Goal: Task Accomplishment & Management: Manage account settings

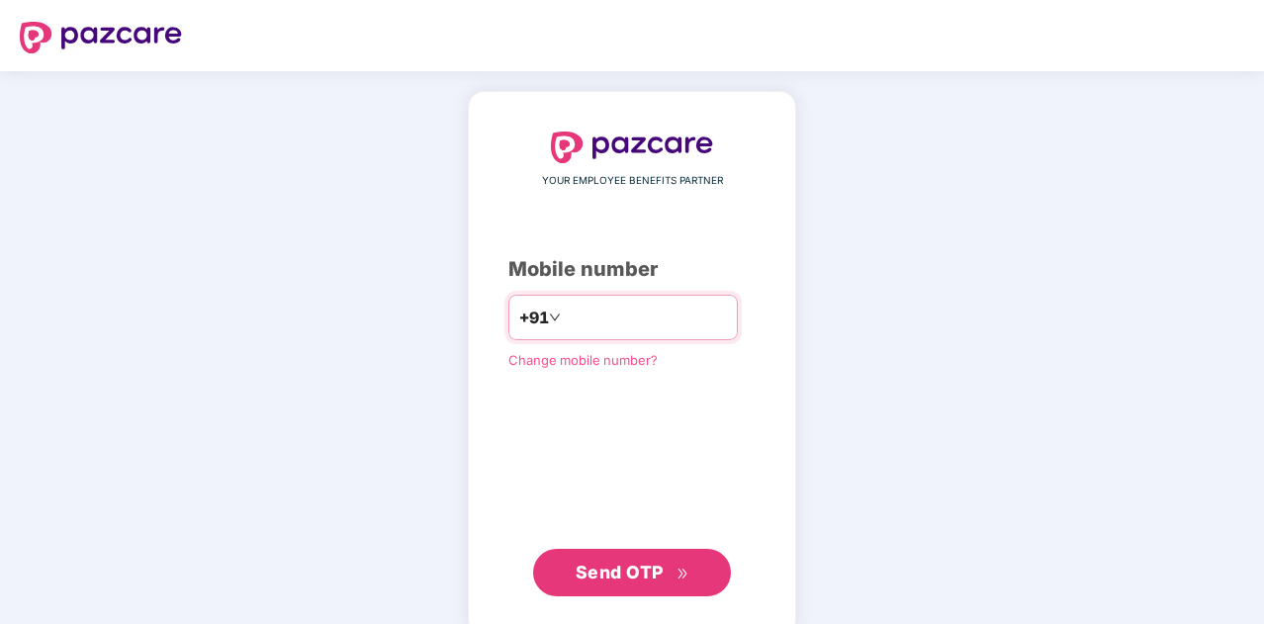
drag, startPoint x: 0, startPoint y: 0, endPoint x: 627, endPoint y: 316, distance: 702.2
click at [627, 316] on input "number" at bounding box center [646, 318] width 162 height 32
type input "**********"
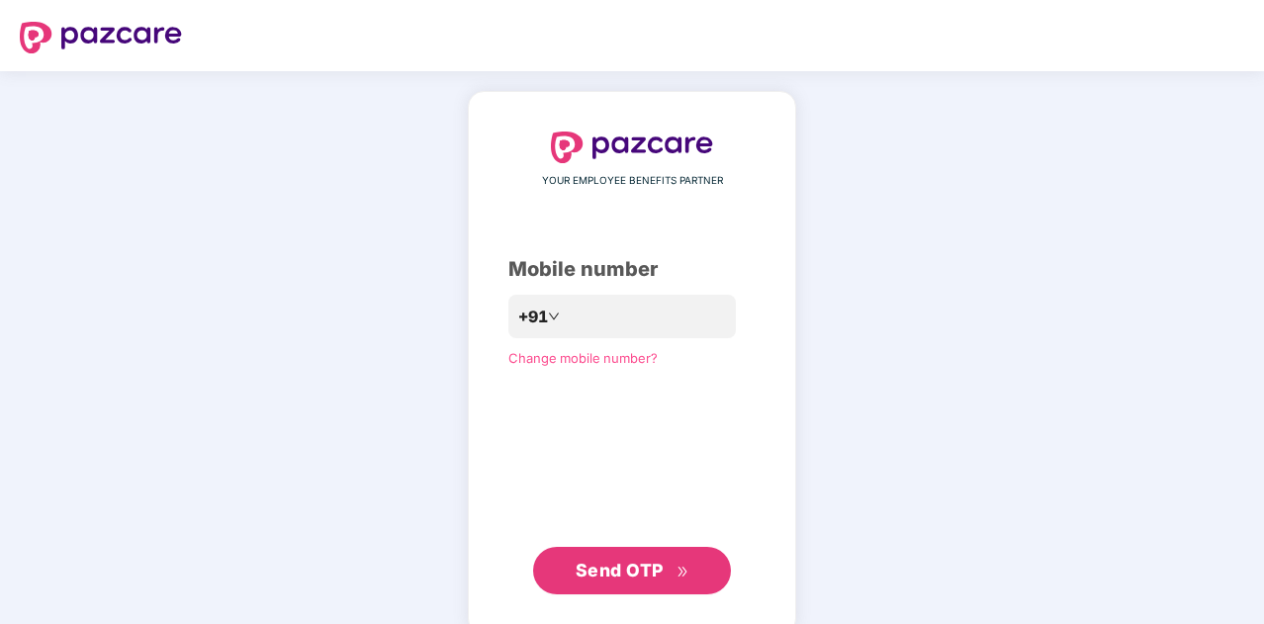
click at [645, 575] on span "Send OTP" at bounding box center [619, 570] width 88 height 21
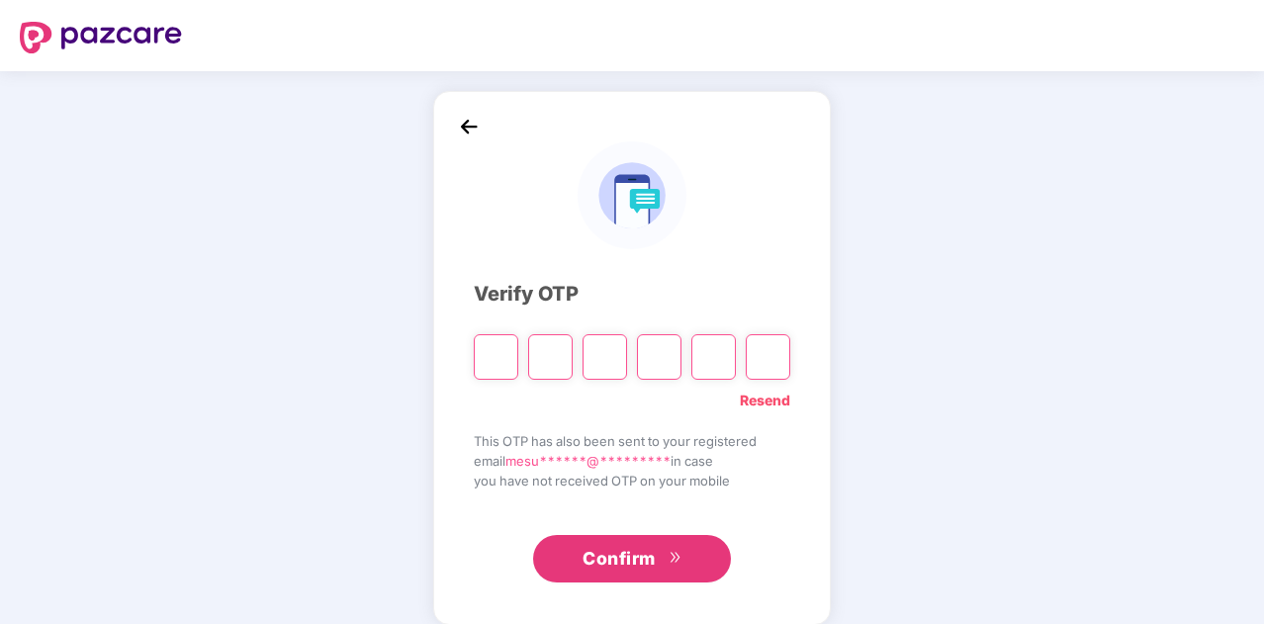
type input "*"
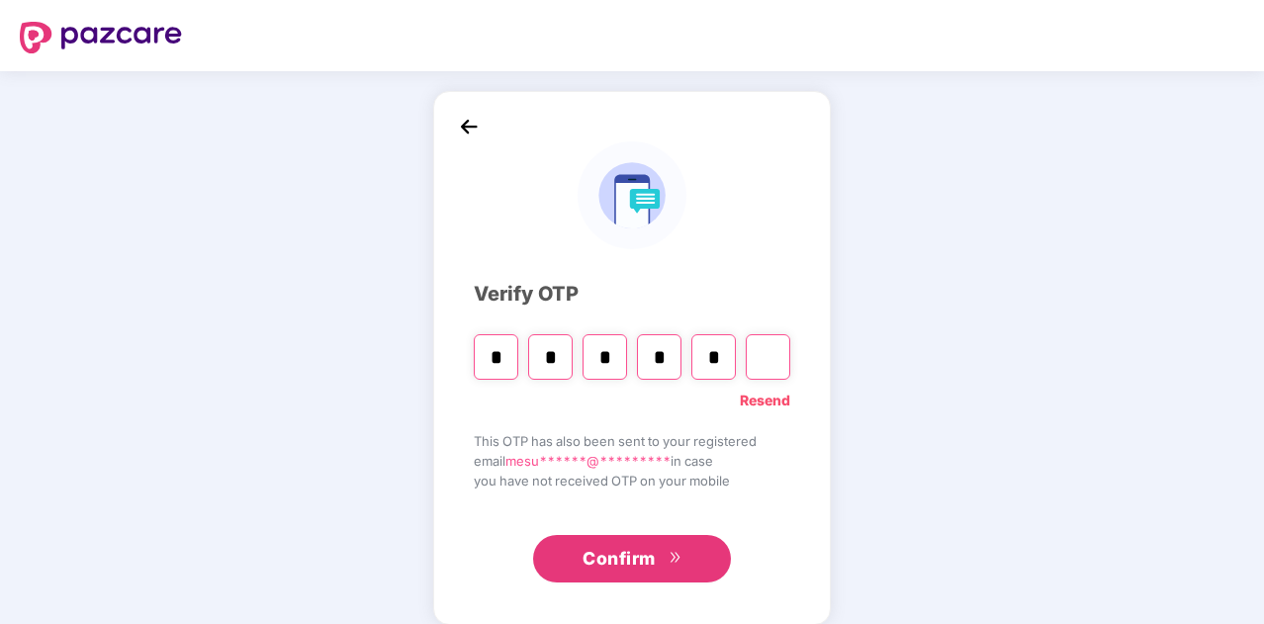
type input "*"
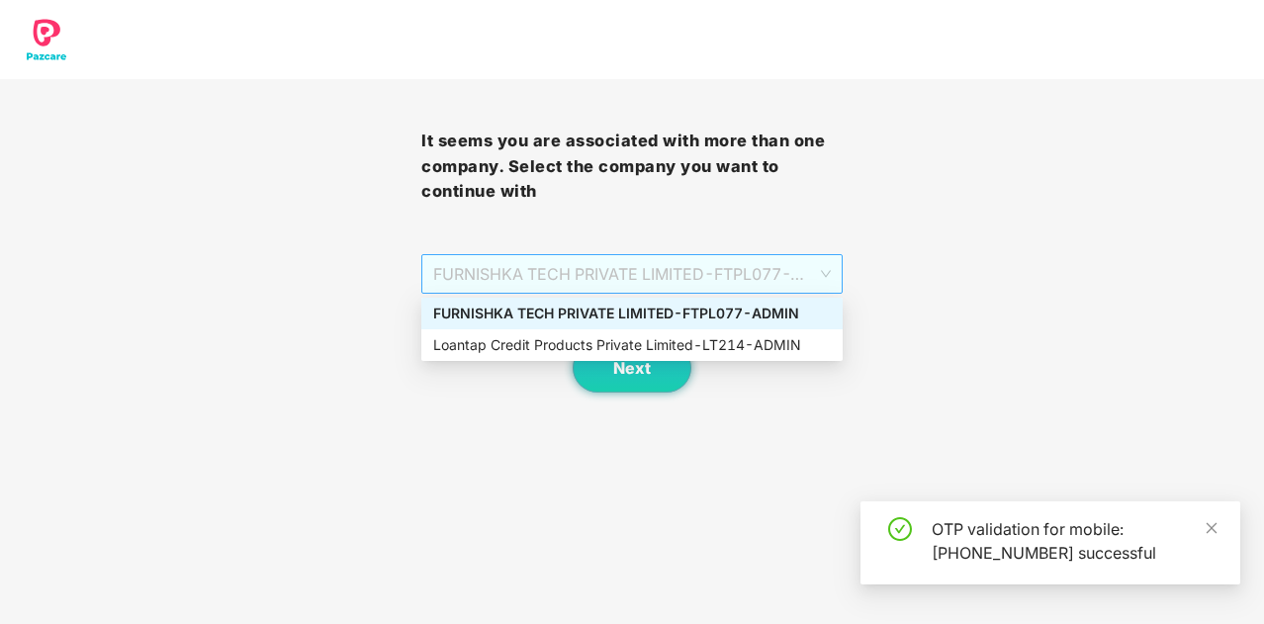
click at [793, 268] on span "FURNISHKA TECH PRIVATE LIMITED - FTPL077 - ADMIN" at bounding box center [631, 274] width 397 height 38
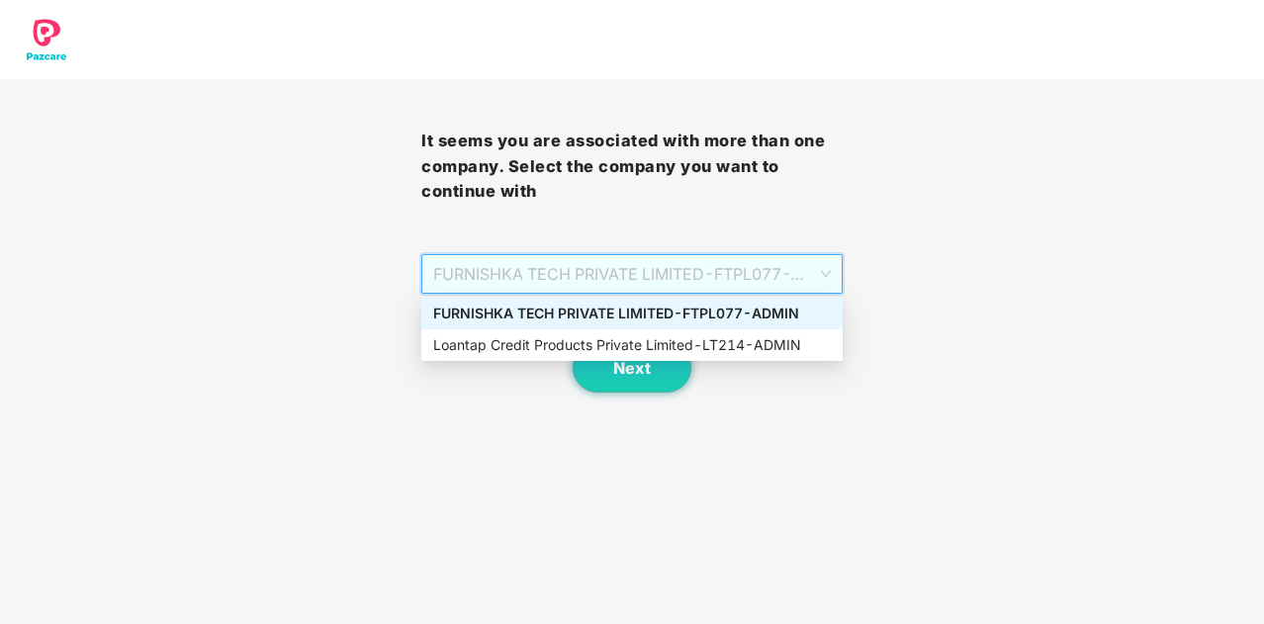
click at [875, 342] on div "It seems you are associated with more than one company. Select the company you …" at bounding box center [632, 196] width 1264 height 393
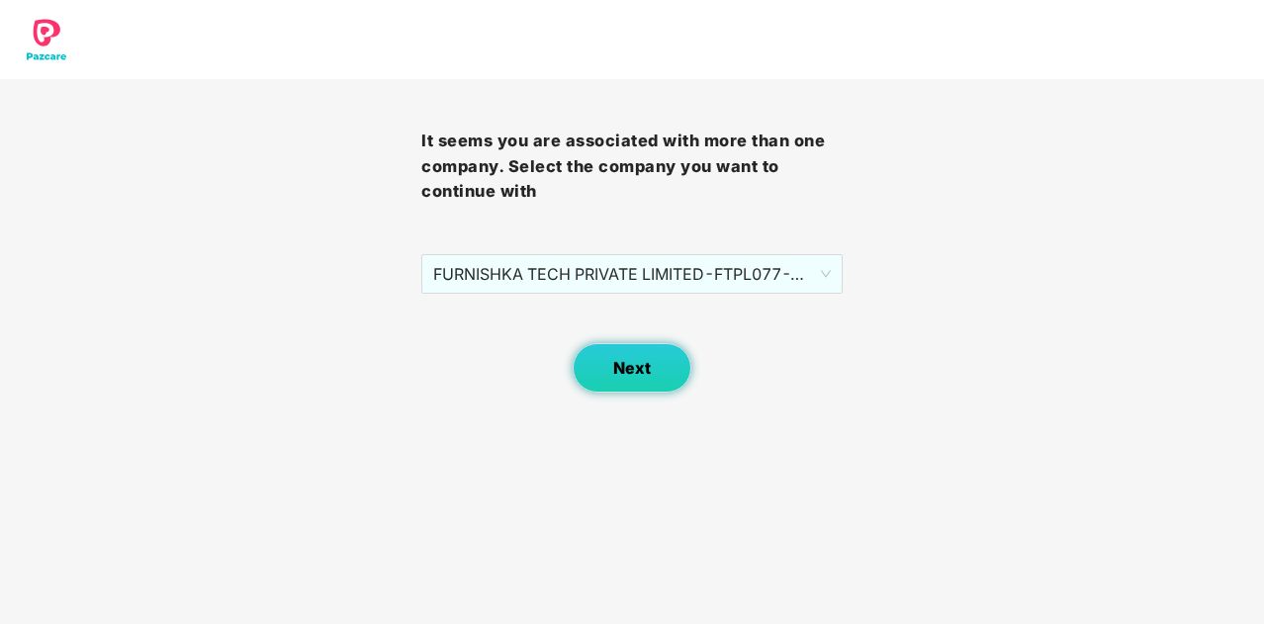
click at [642, 363] on span "Next" at bounding box center [632, 368] width 38 height 19
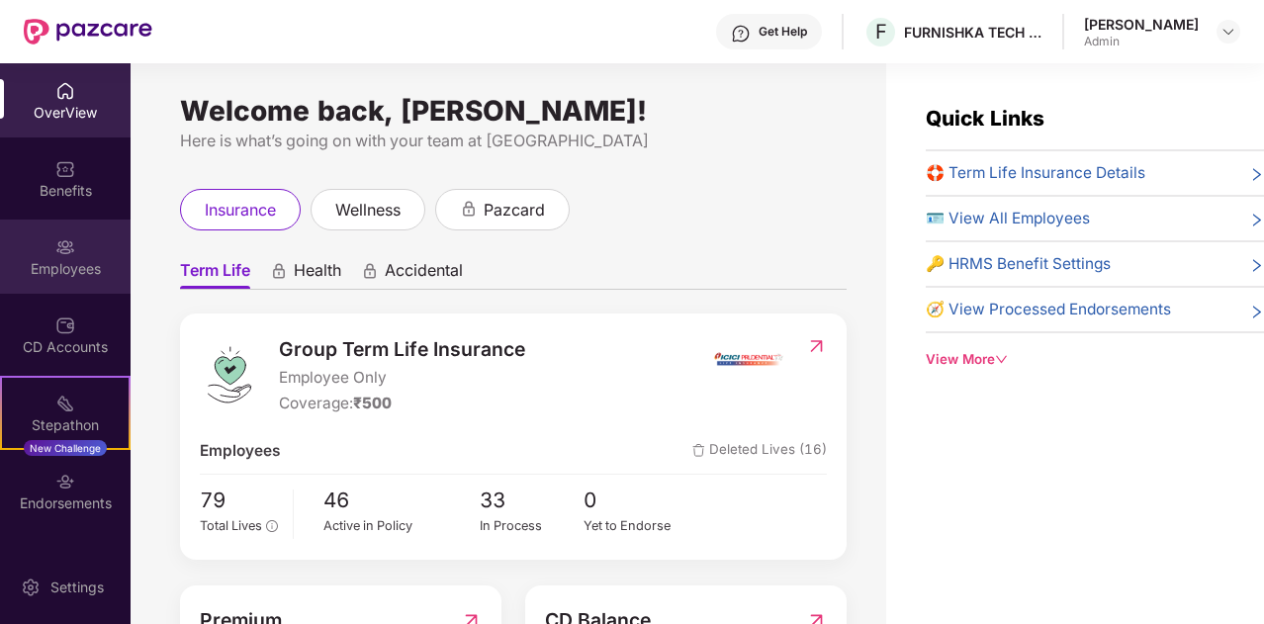
click at [73, 270] on div "Employees" at bounding box center [65, 269] width 131 height 20
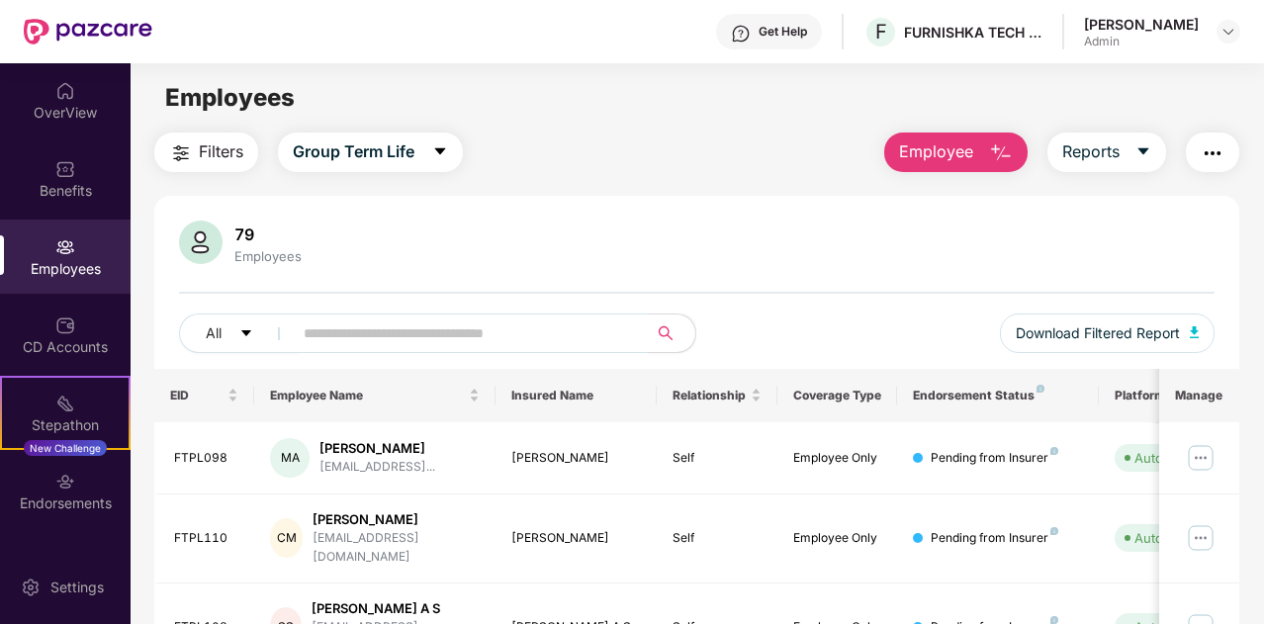
click at [386, 331] on input "text" at bounding box center [462, 333] width 317 height 30
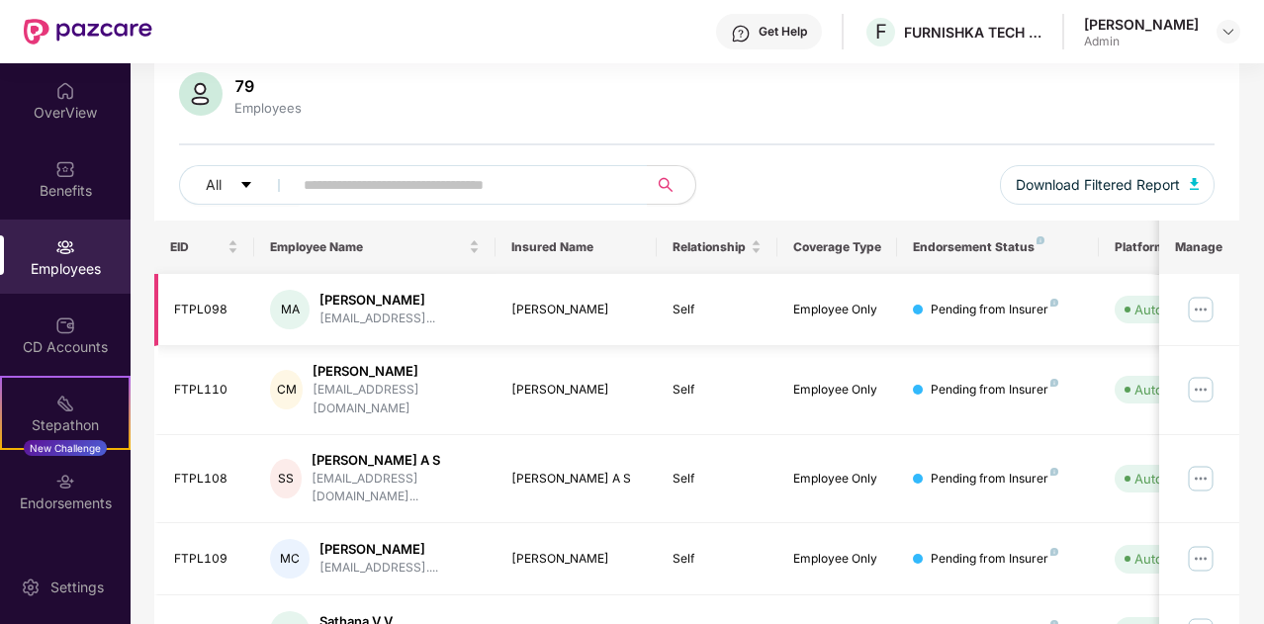
scroll to position [40, 0]
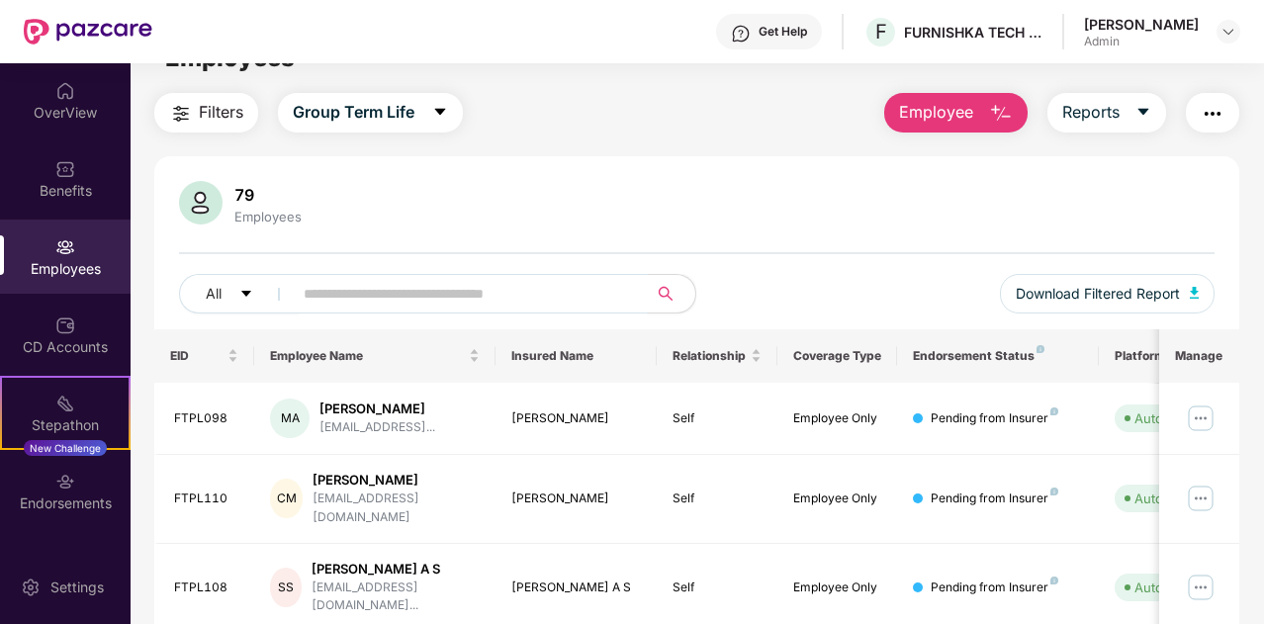
click at [397, 292] on input "text" at bounding box center [462, 294] width 317 height 30
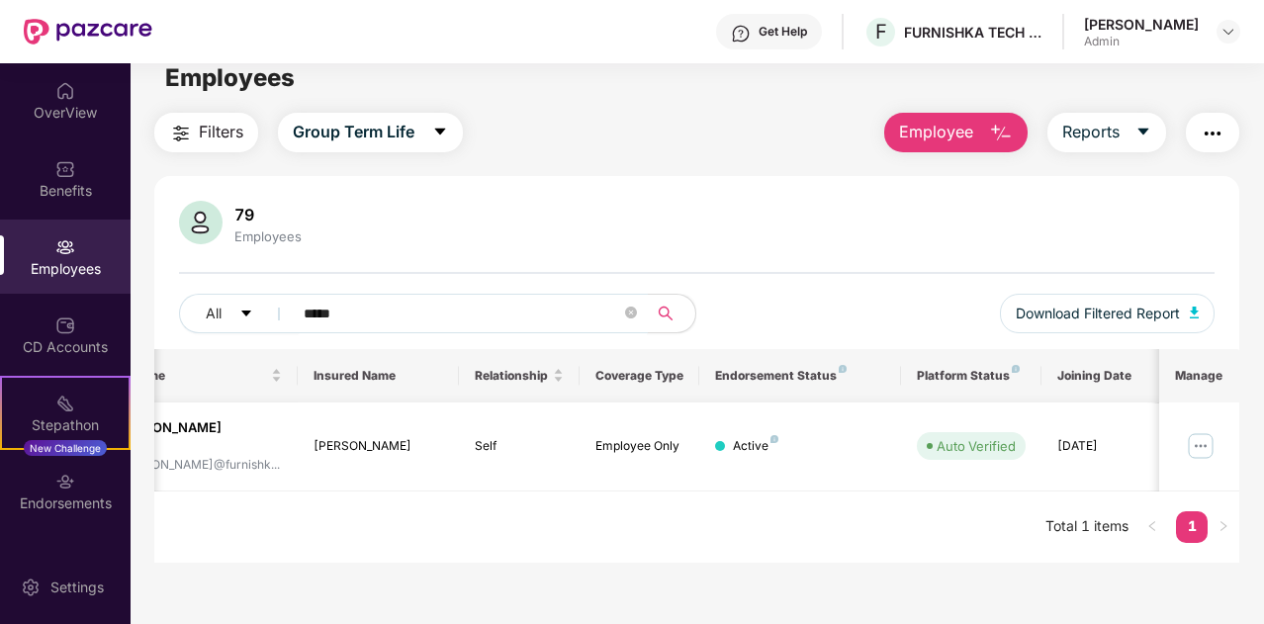
scroll to position [0, 0]
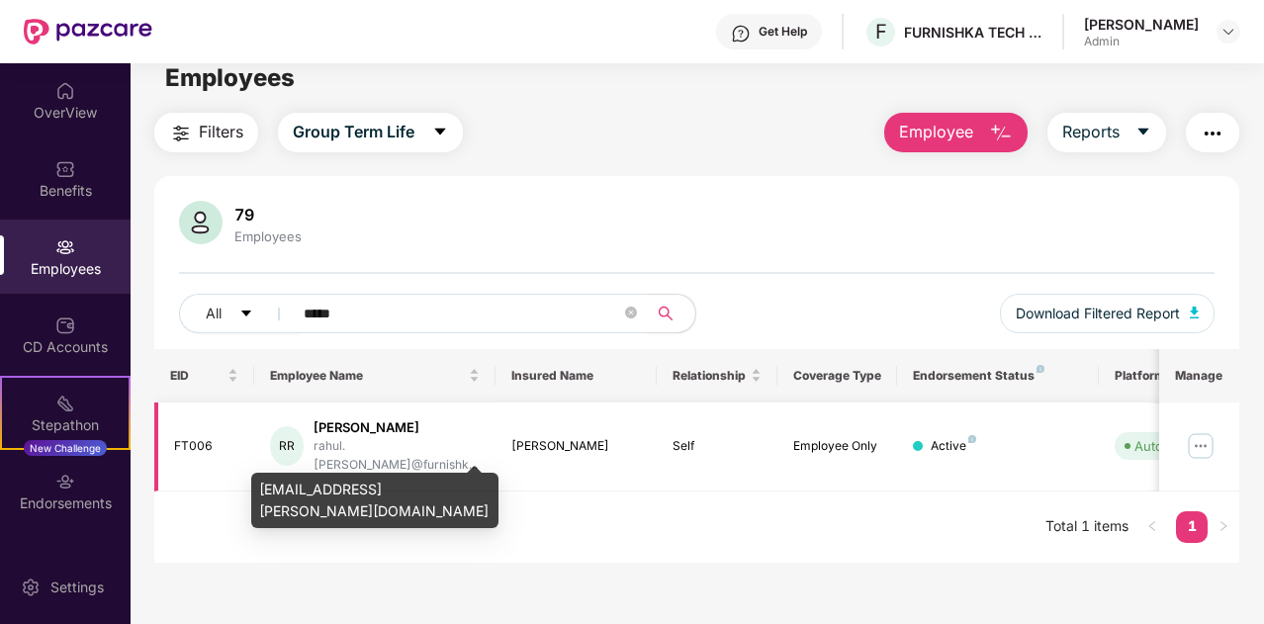
click at [361, 443] on div "rahul.[PERSON_NAME]@furnishk..." at bounding box center [396, 456] width 166 height 38
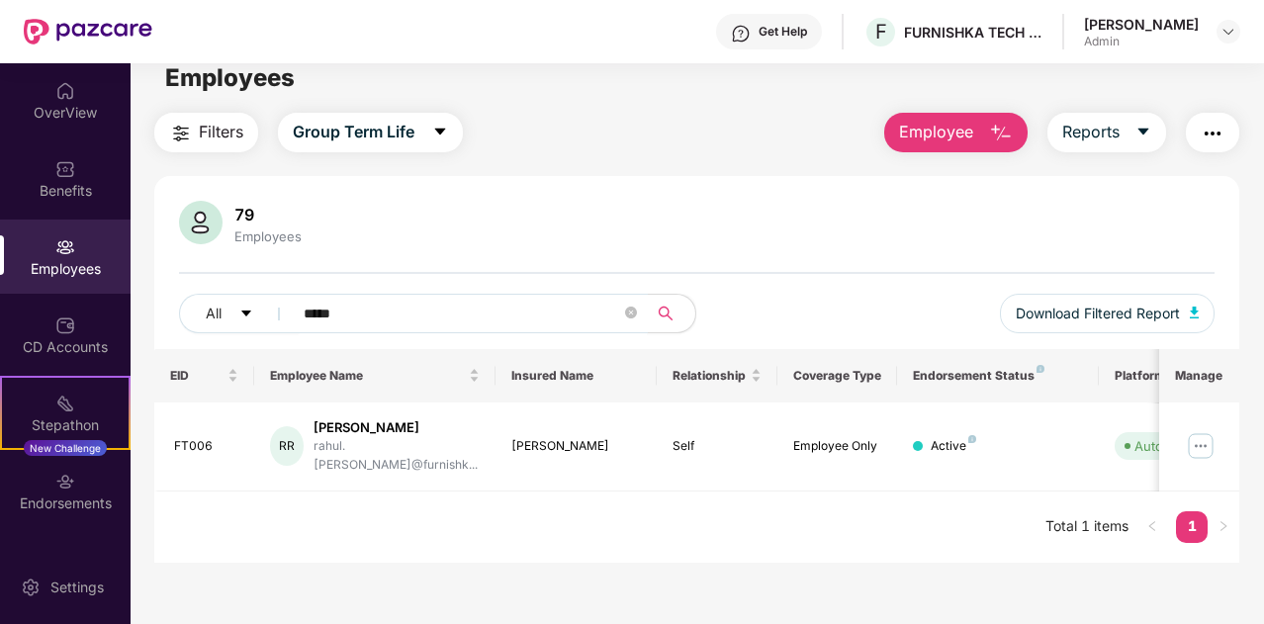
click at [369, 313] on input "*****" at bounding box center [462, 314] width 317 height 30
type input "*"
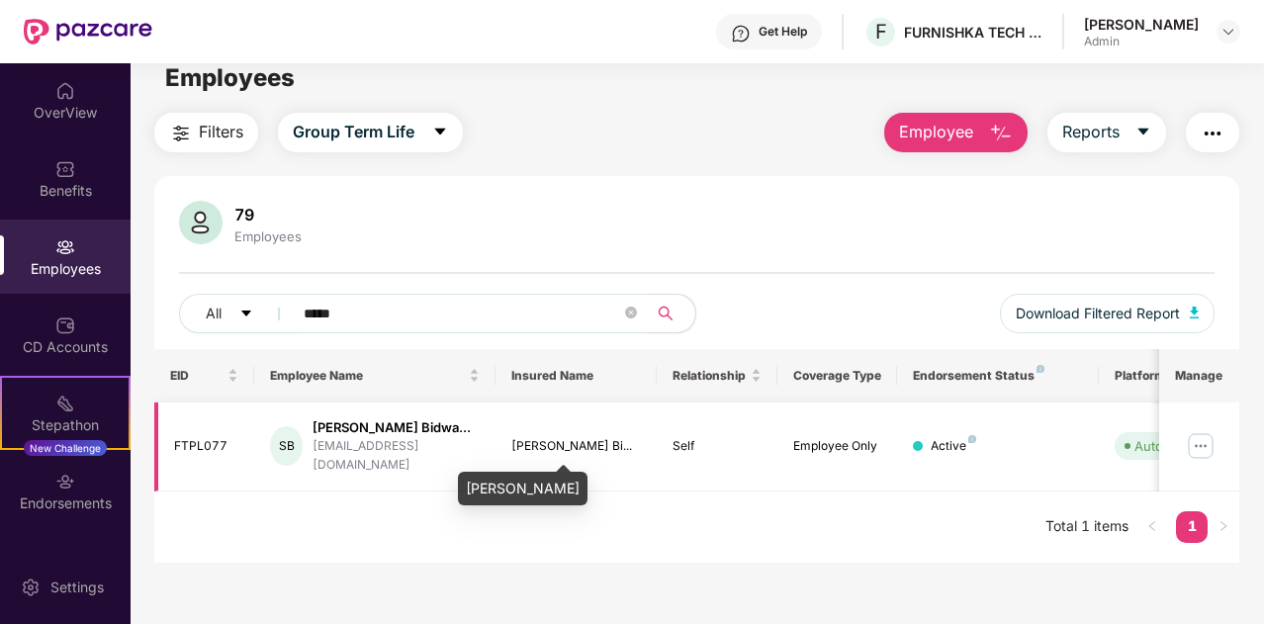
type input "*****"
click at [517, 452] on div "[PERSON_NAME] Bi..." at bounding box center [576, 446] width 130 height 19
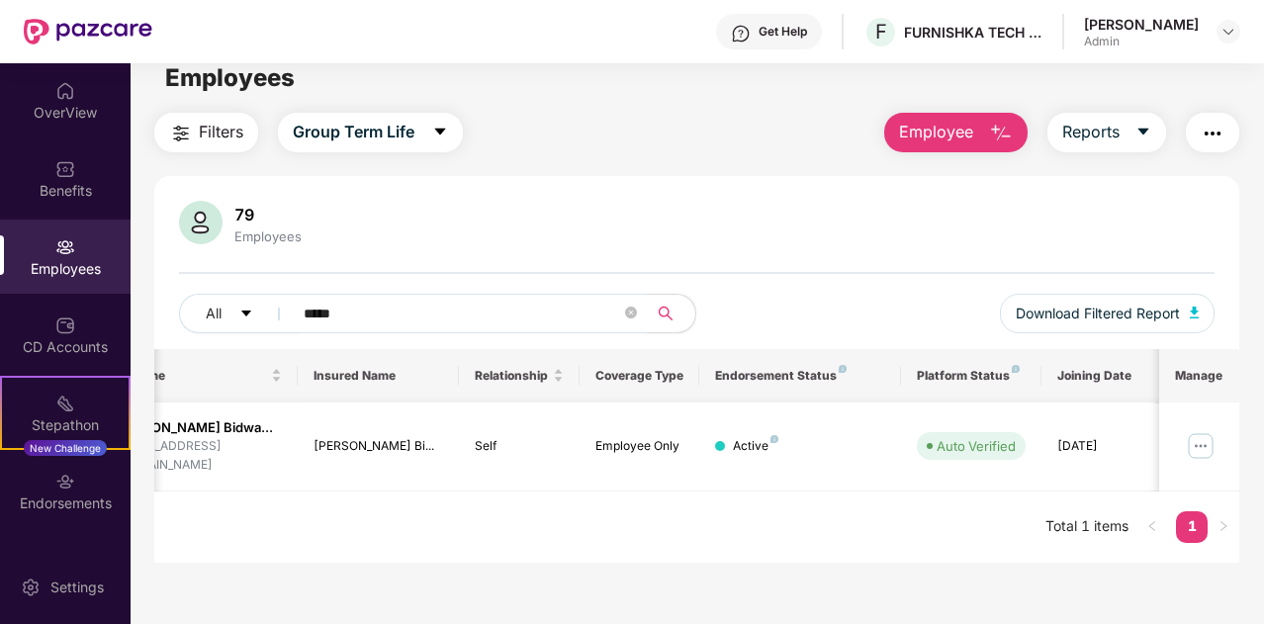
click at [1206, 444] on img at bounding box center [1201, 446] width 32 height 32
click at [431, 310] on input "*****" at bounding box center [462, 314] width 317 height 30
type input "*****"
click at [1206, 436] on img at bounding box center [1201, 446] width 32 height 32
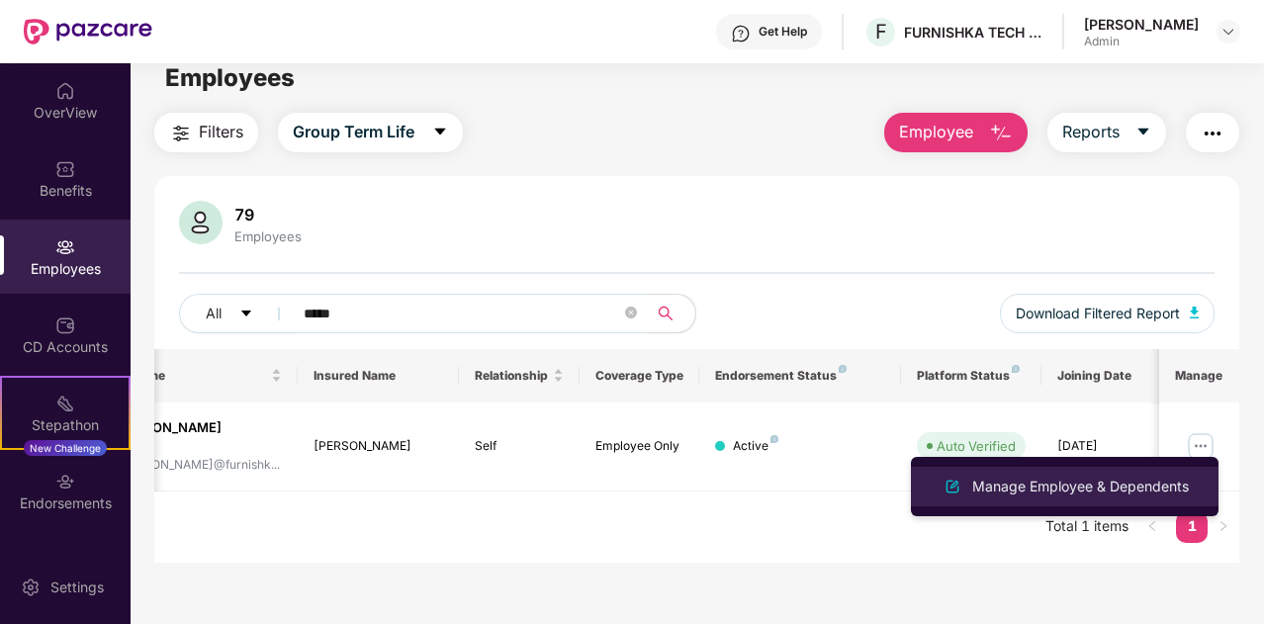
click at [1074, 487] on div "Manage Employee & Dependents" at bounding box center [1080, 487] width 224 height 22
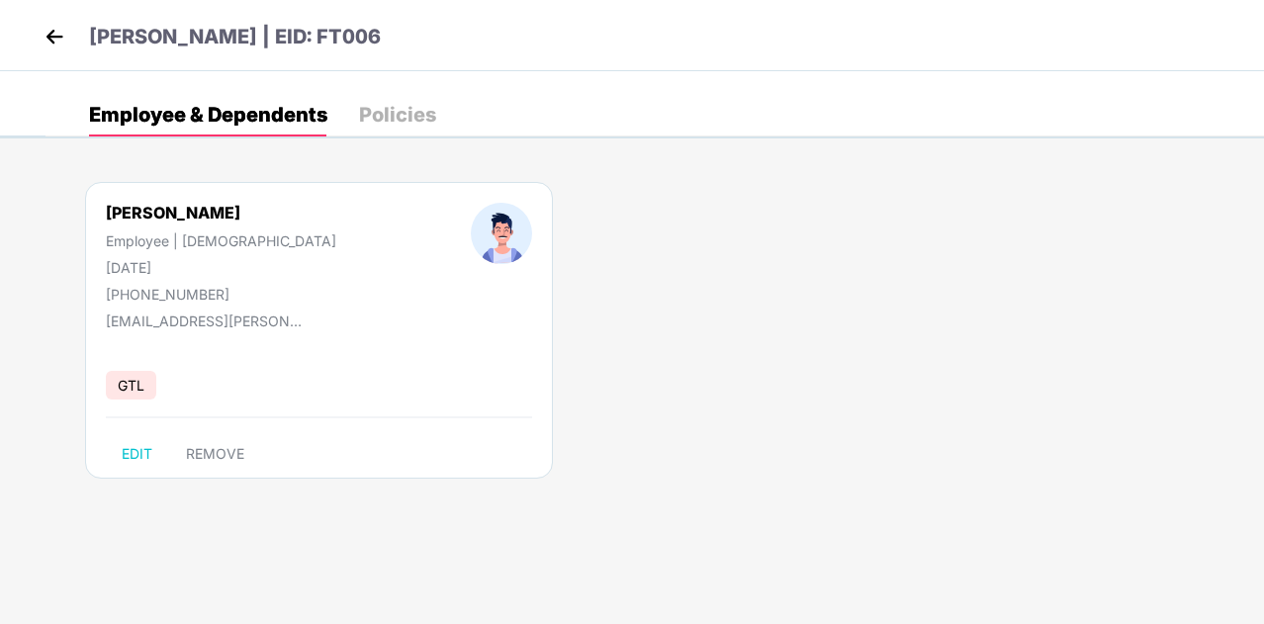
click at [394, 121] on div "Policies" at bounding box center [397, 115] width 77 height 20
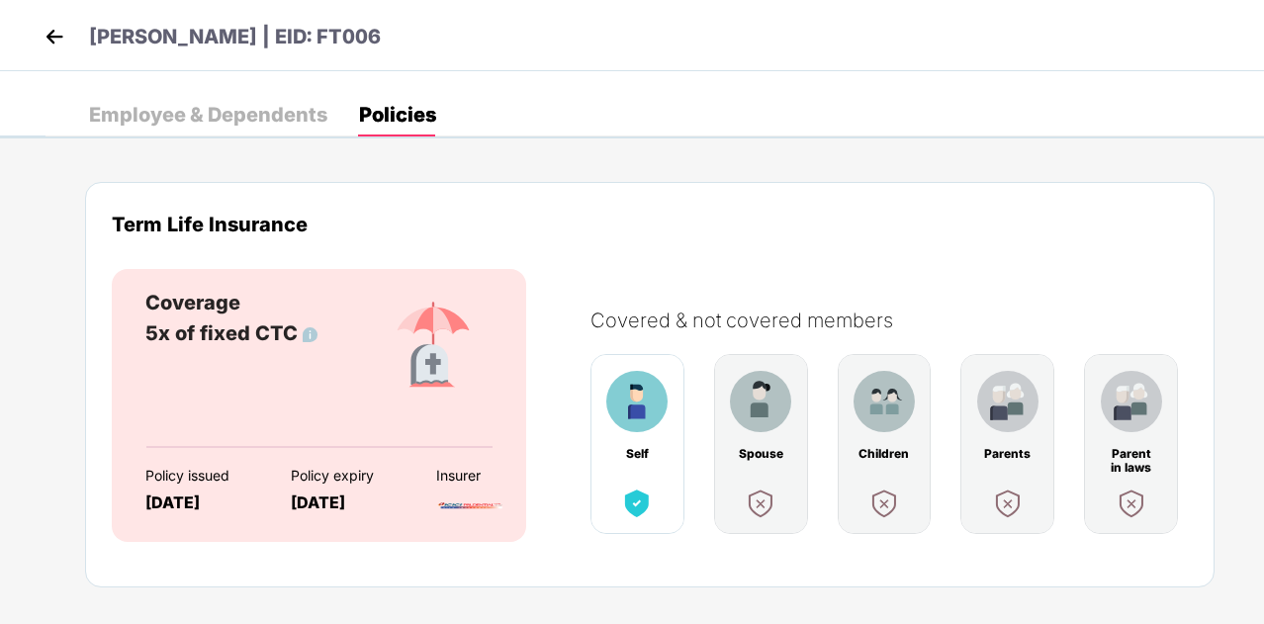
click at [247, 125] on div "Employee & Dependents" at bounding box center [208, 115] width 238 height 20
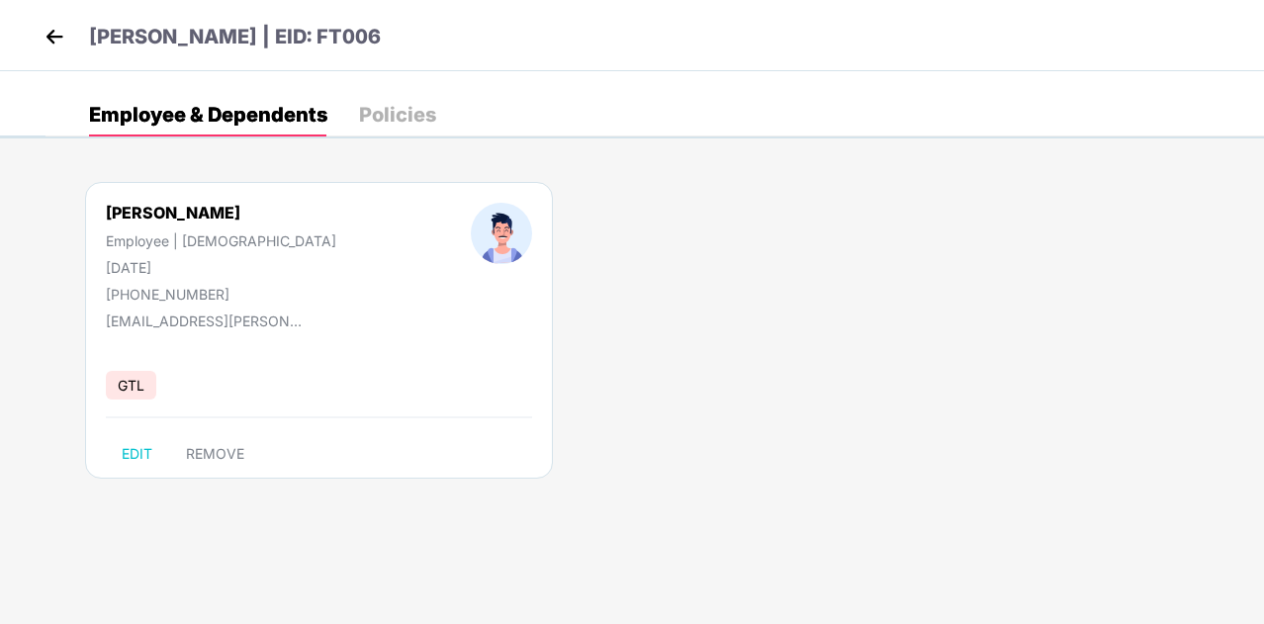
click at [399, 120] on div "Policies" at bounding box center [397, 115] width 77 height 20
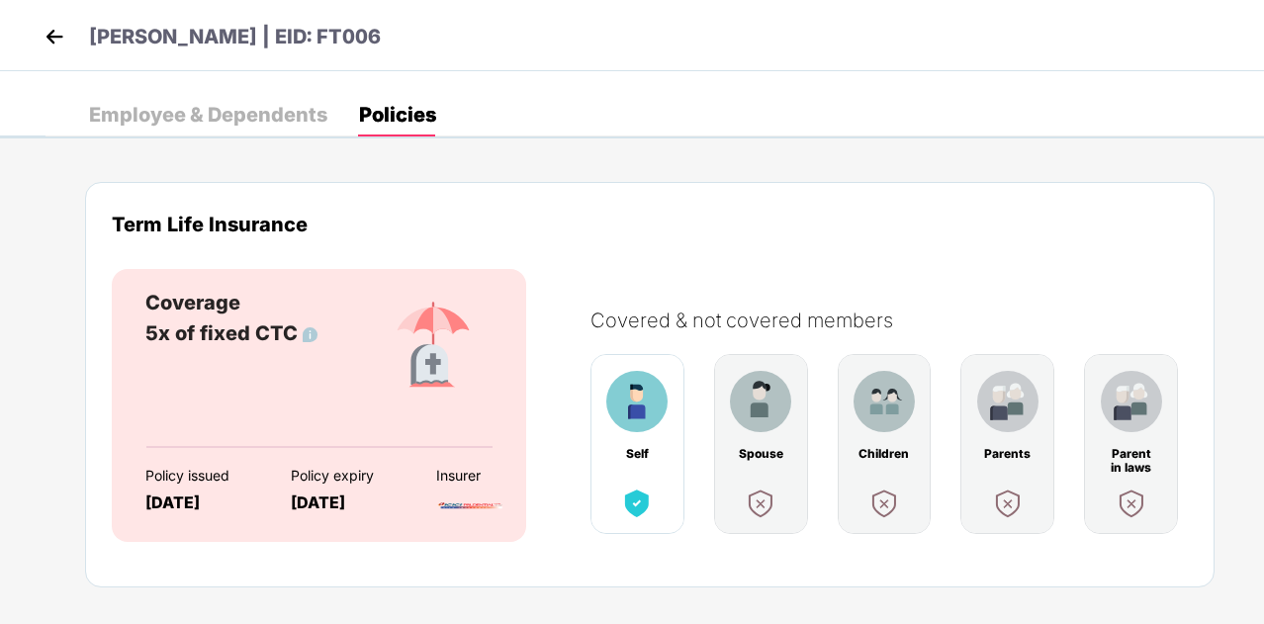
click at [204, 117] on div "Employee & Dependents" at bounding box center [208, 115] width 238 height 20
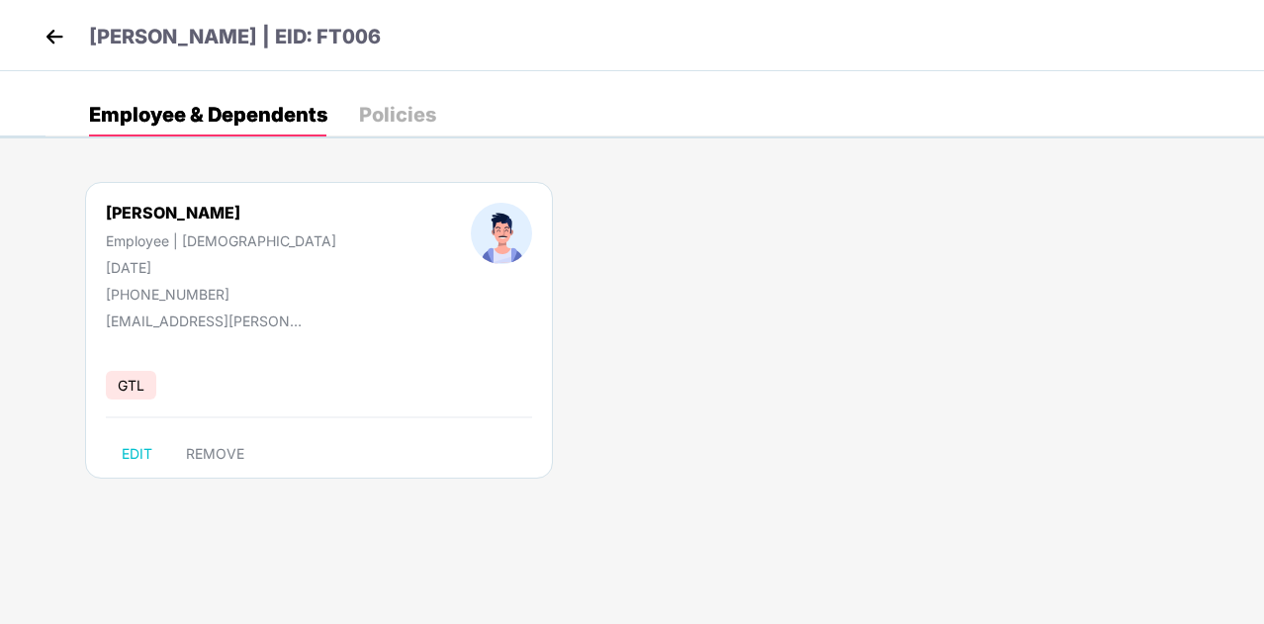
click at [51, 43] on img at bounding box center [55, 37] width 30 height 30
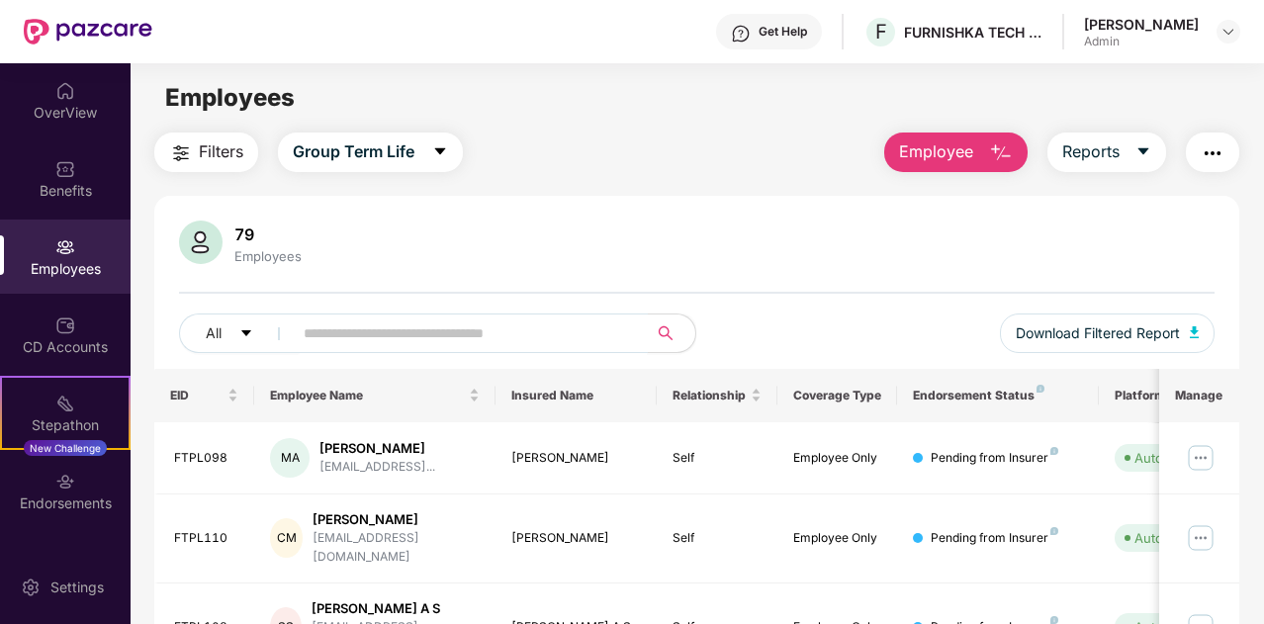
click at [380, 336] on input "text" at bounding box center [462, 333] width 317 height 30
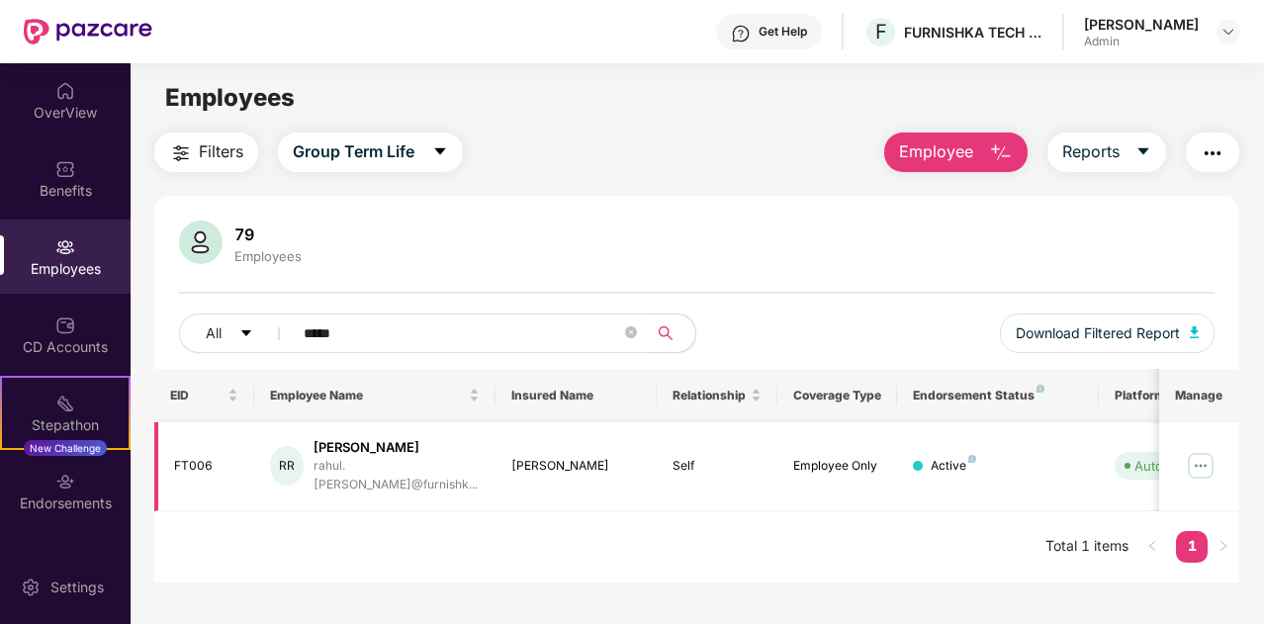
type input "*****"
click at [1212, 458] on img at bounding box center [1201, 466] width 32 height 32
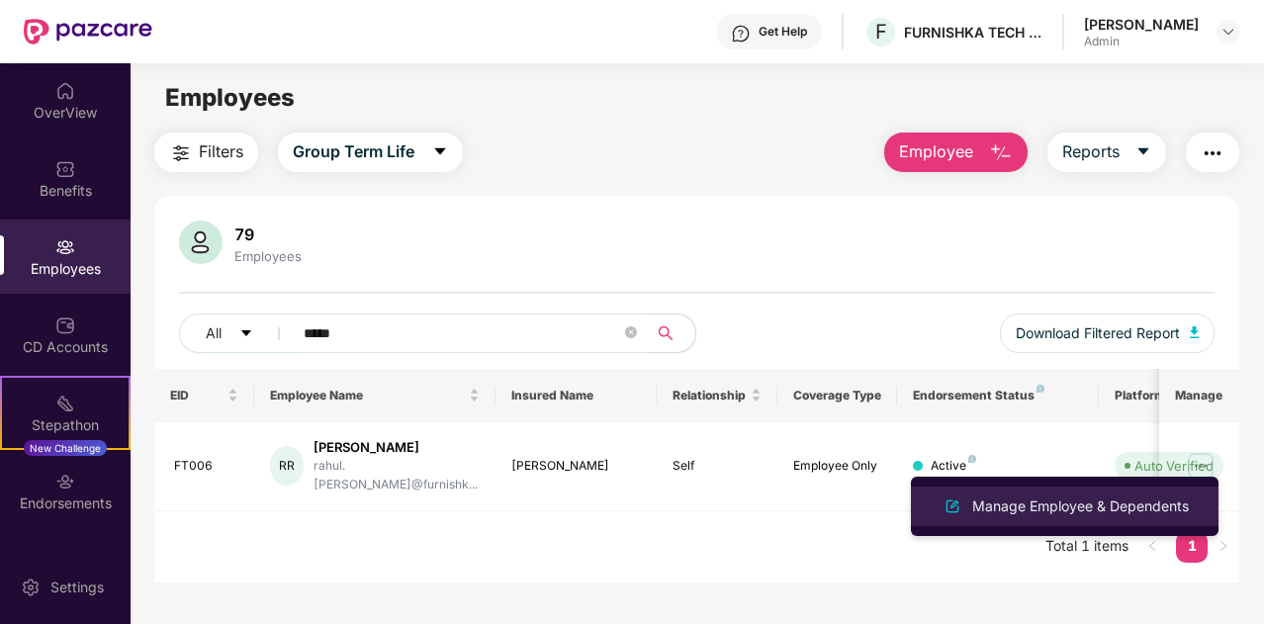
click at [1099, 522] on li "Manage Employee & Dependents" at bounding box center [1065, 506] width 308 height 40
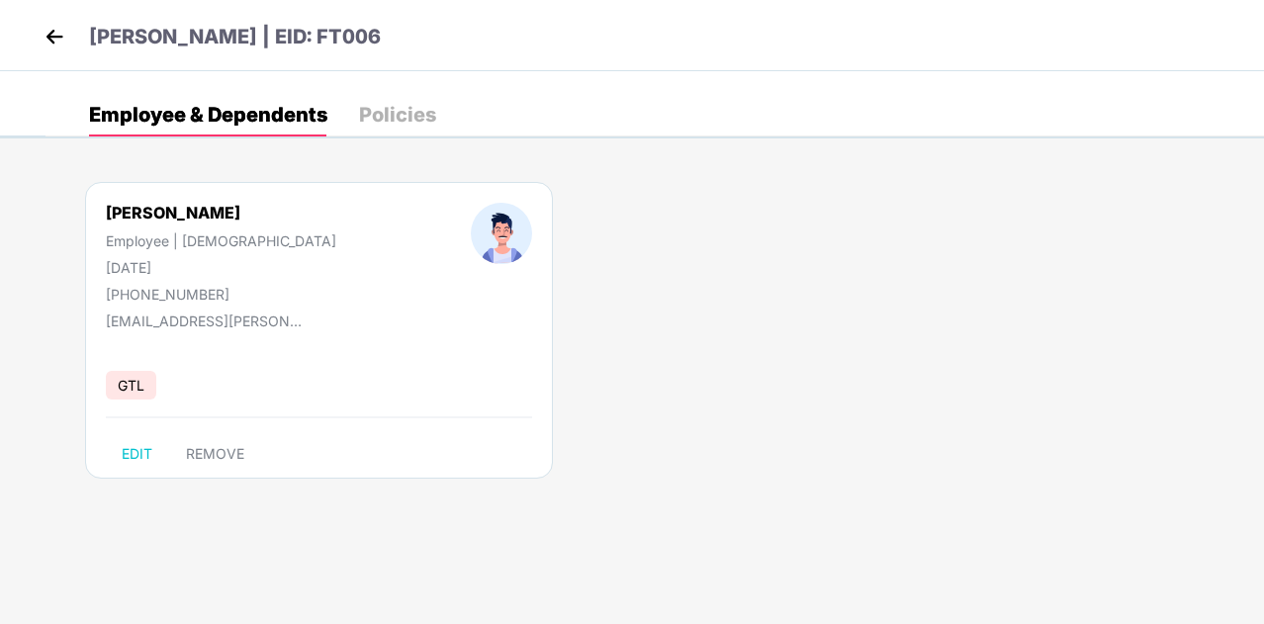
click at [53, 39] on img at bounding box center [55, 37] width 30 height 30
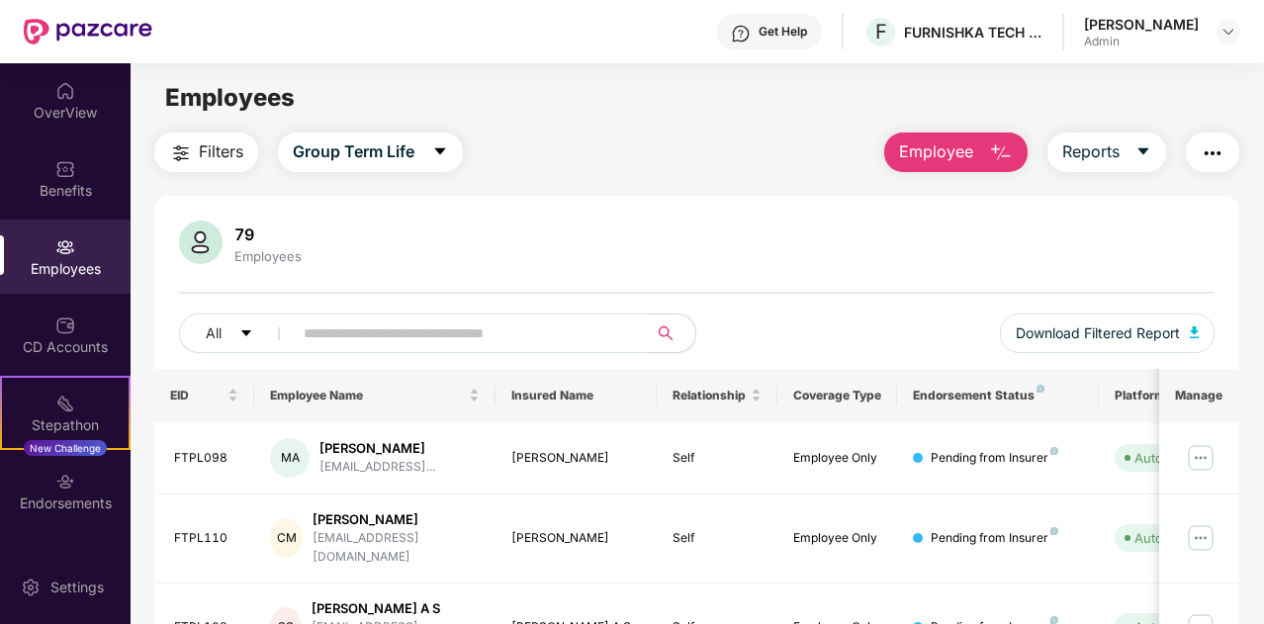
click at [445, 327] on input "text" at bounding box center [462, 333] width 317 height 30
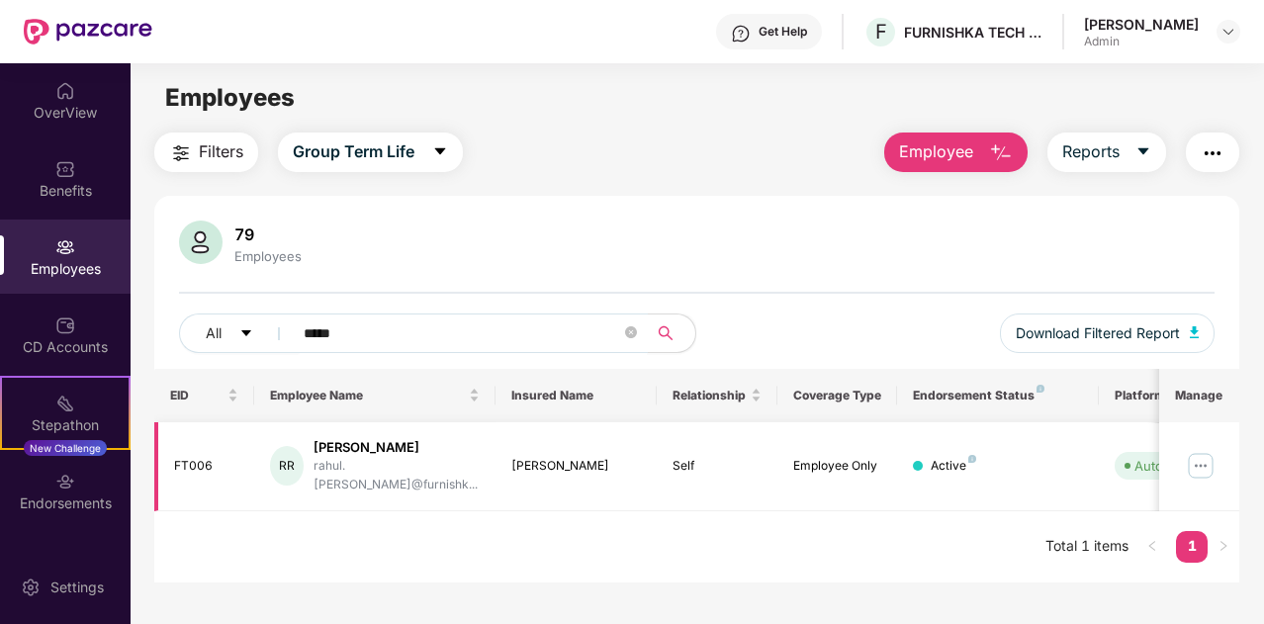
type input "*****"
click at [1198, 452] on img at bounding box center [1201, 466] width 32 height 32
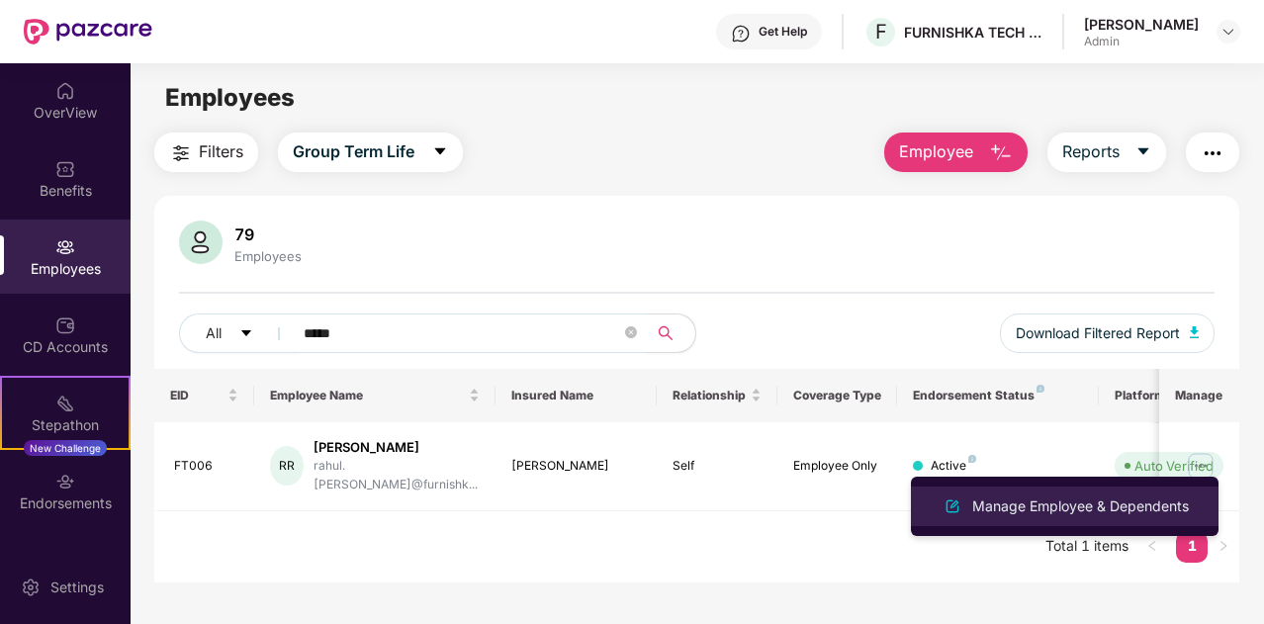
click at [1068, 495] on div "Manage Employee & Dependents" at bounding box center [1080, 506] width 224 height 22
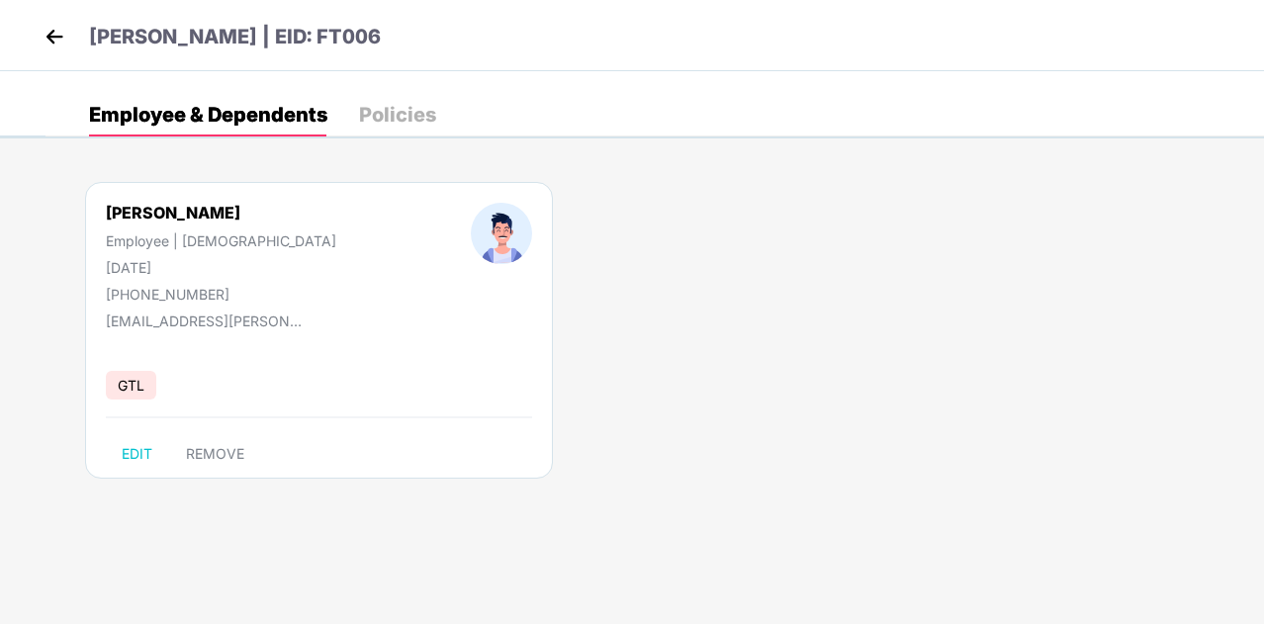
click at [57, 42] on img at bounding box center [55, 37] width 30 height 30
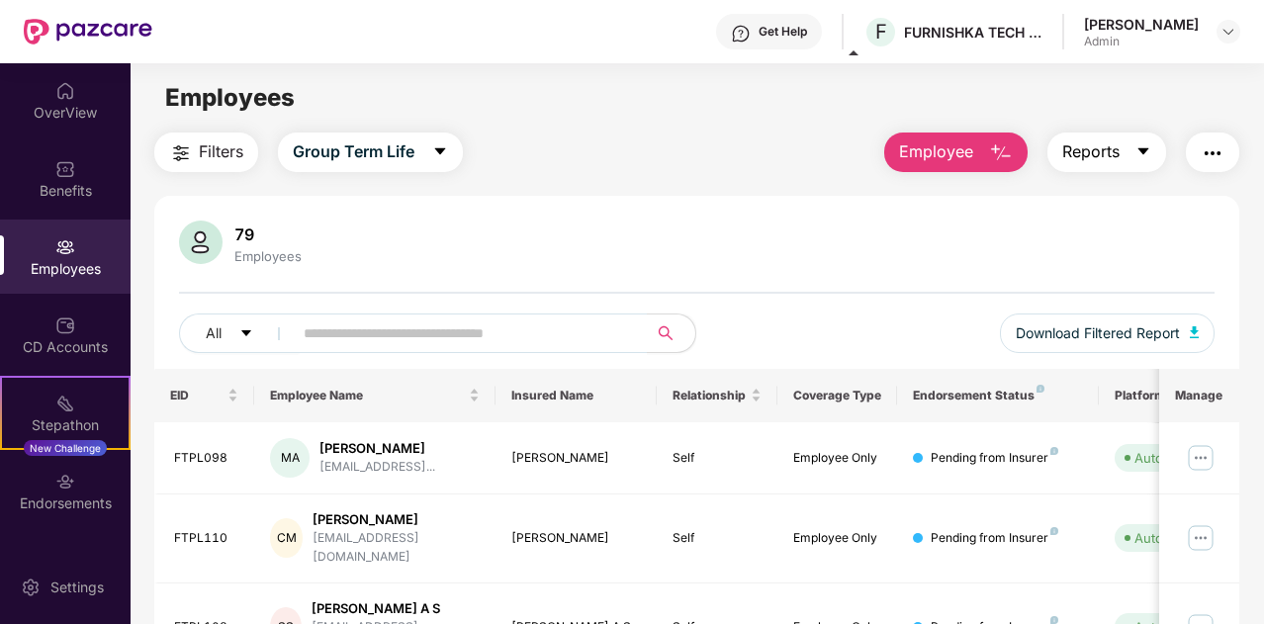
click at [1142, 148] on icon "caret-down" at bounding box center [1143, 151] width 11 height 7
click at [445, 336] on input "text" at bounding box center [462, 333] width 317 height 30
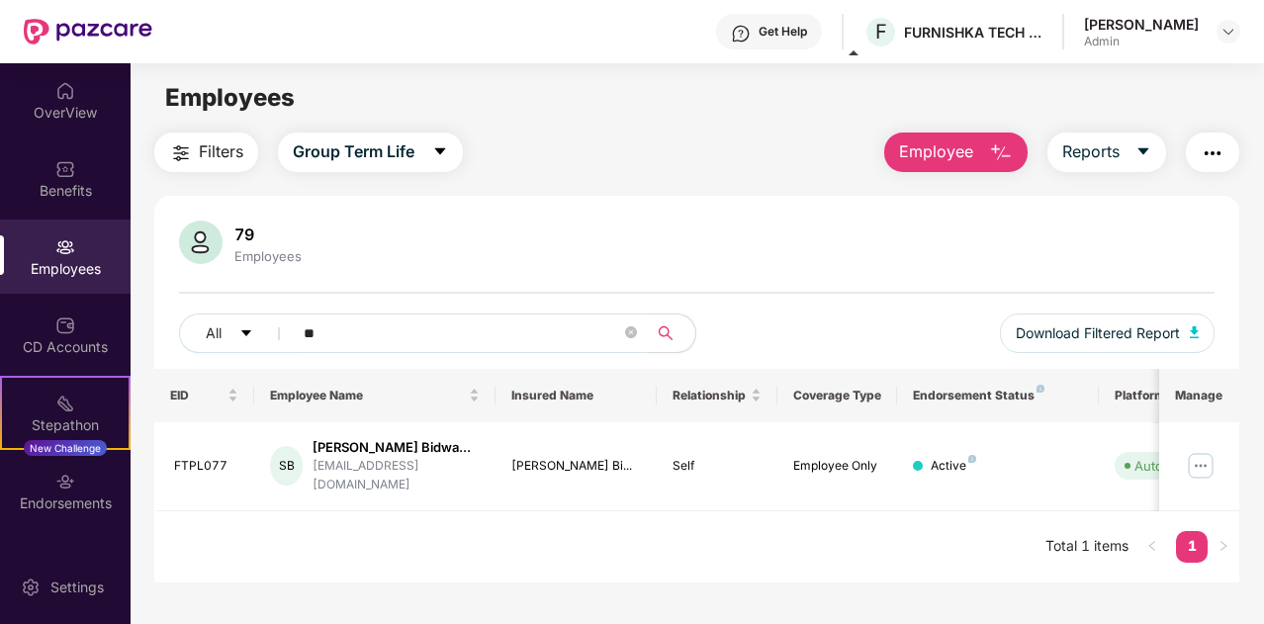
type input "*"
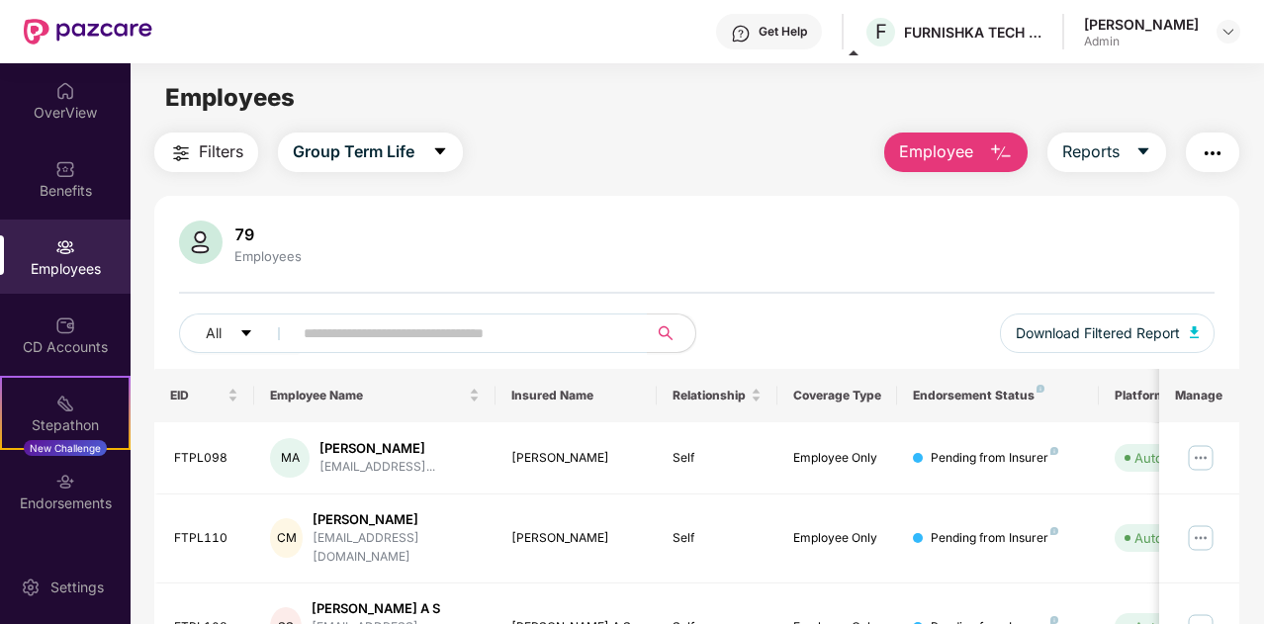
click at [455, 361] on div "All Download Filtered Report" at bounding box center [696, 340] width 1035 height 55
click at [55, 125] on div "OverView" at bounding box center [65, 100] width 131 height 74
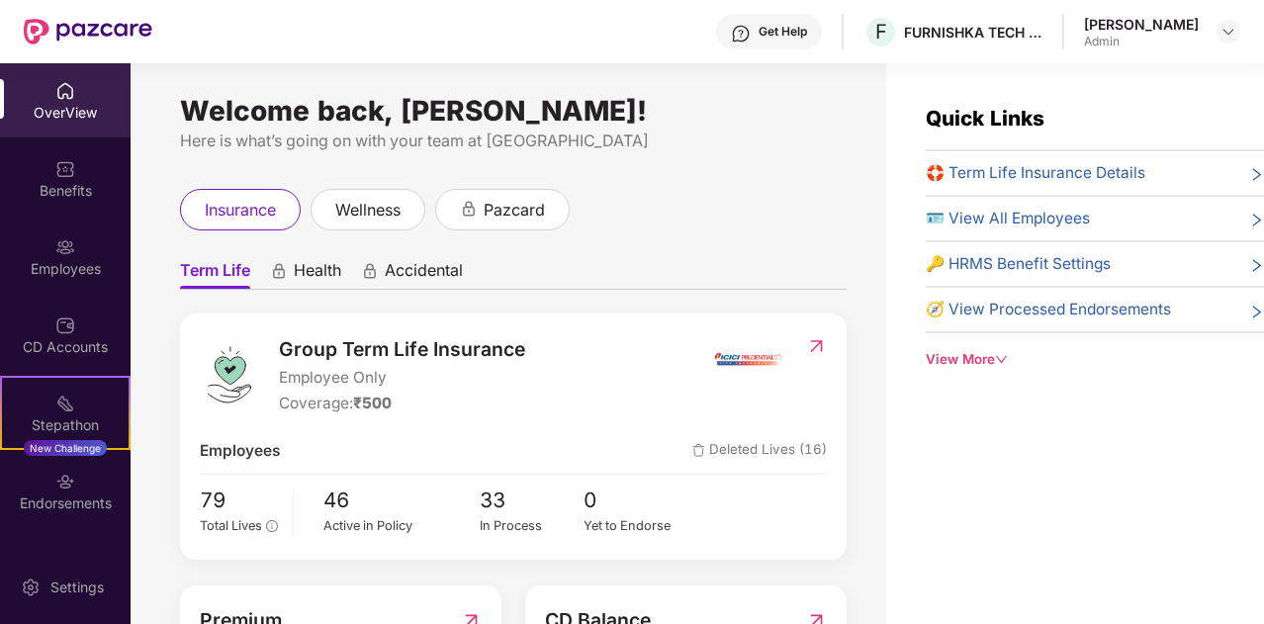
scroll to position [179, 0]
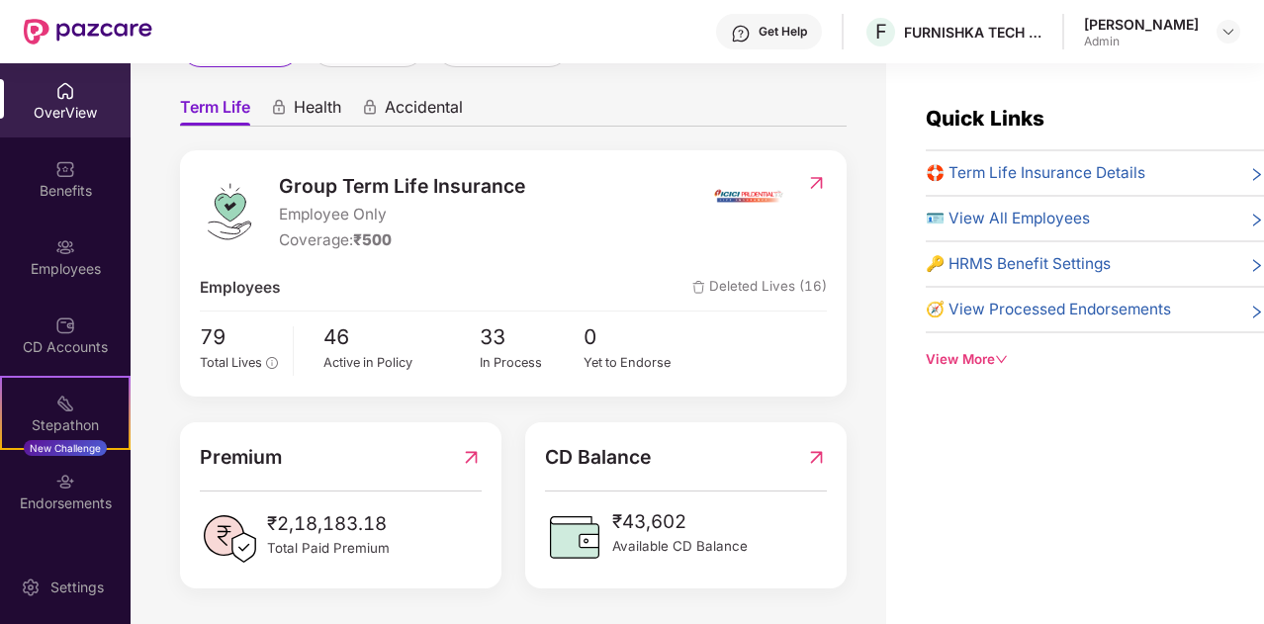
click at [1106, 173] on span "🛟 Term Life Insurance Details" at bounding box center [1035, 173] width 220 height 24
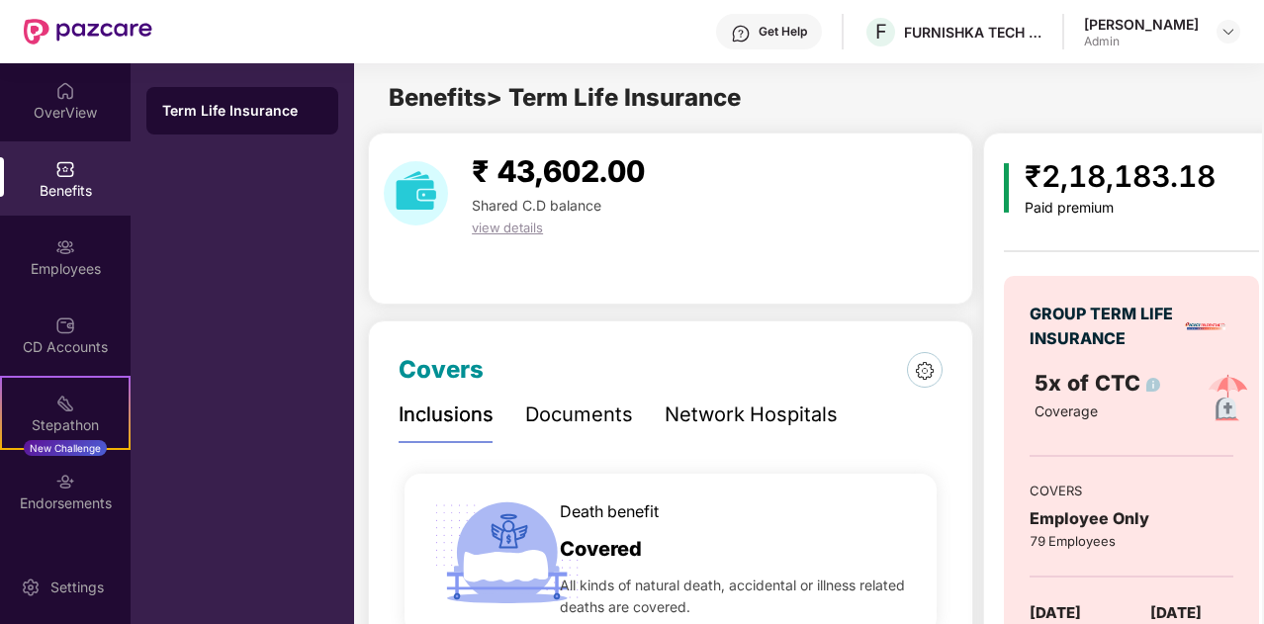
scroll to position [143, 0]
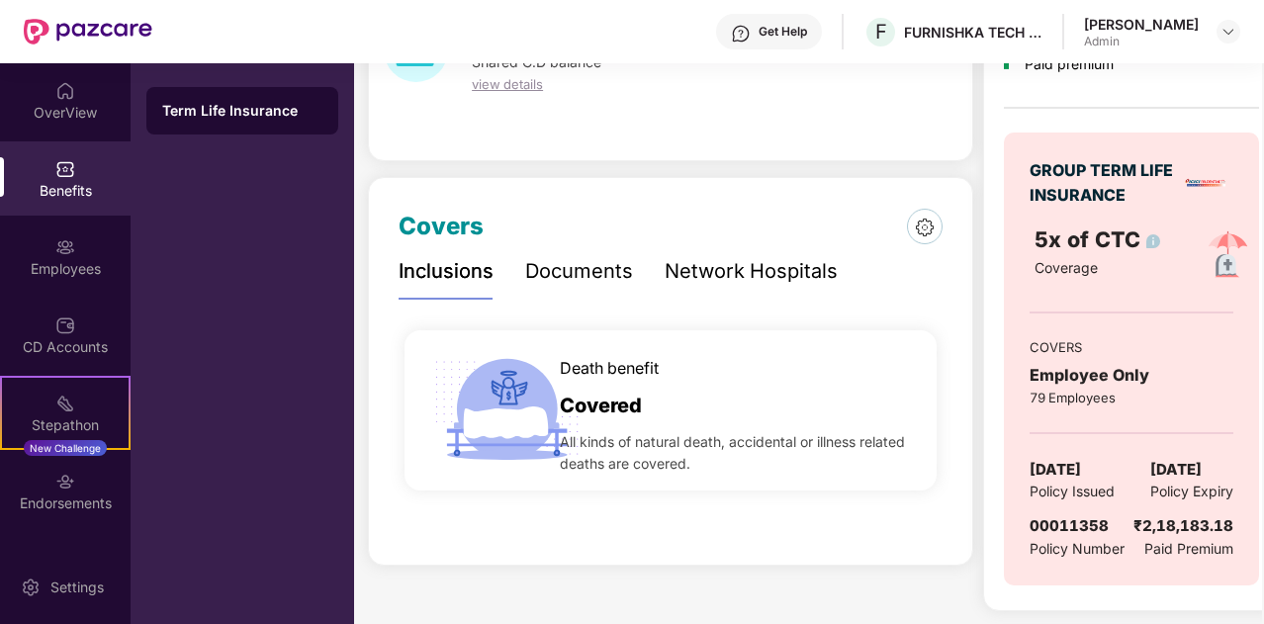
click at [1173, 484] on span "Policy Expiry" at bounding box center [1191, 492] width 83 height 22
click at [1170, 458] on span "[DATE]" at bounding box center [1175, 470] width 51 height 24
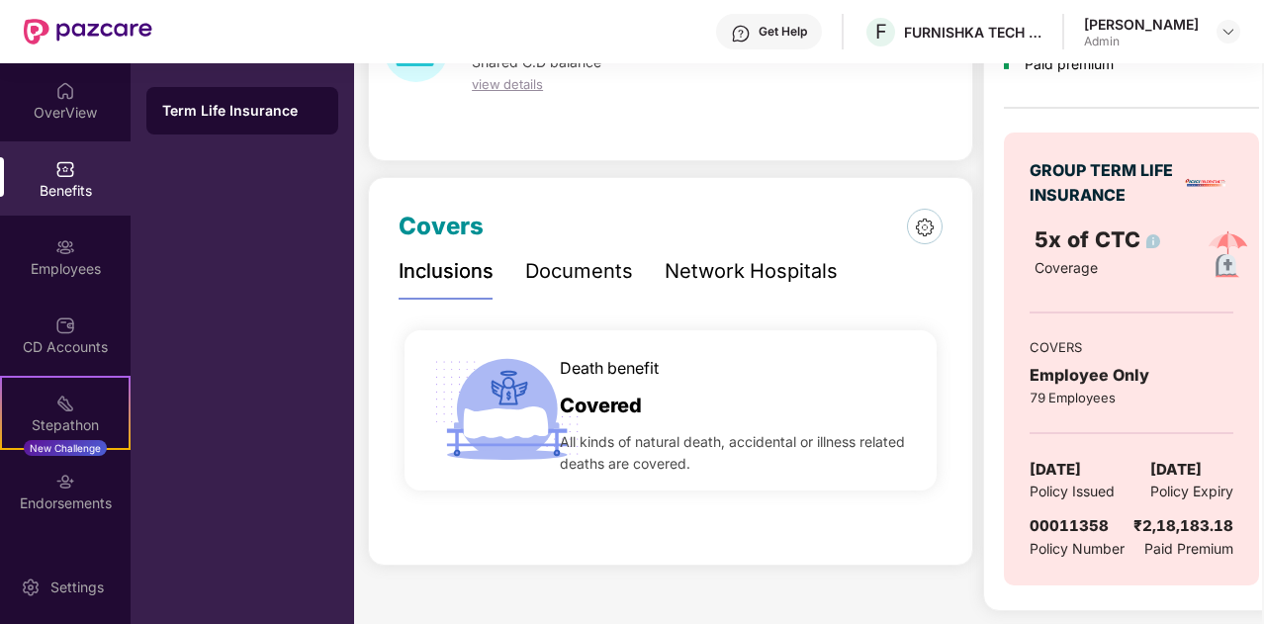
scroll to position [0, 0]
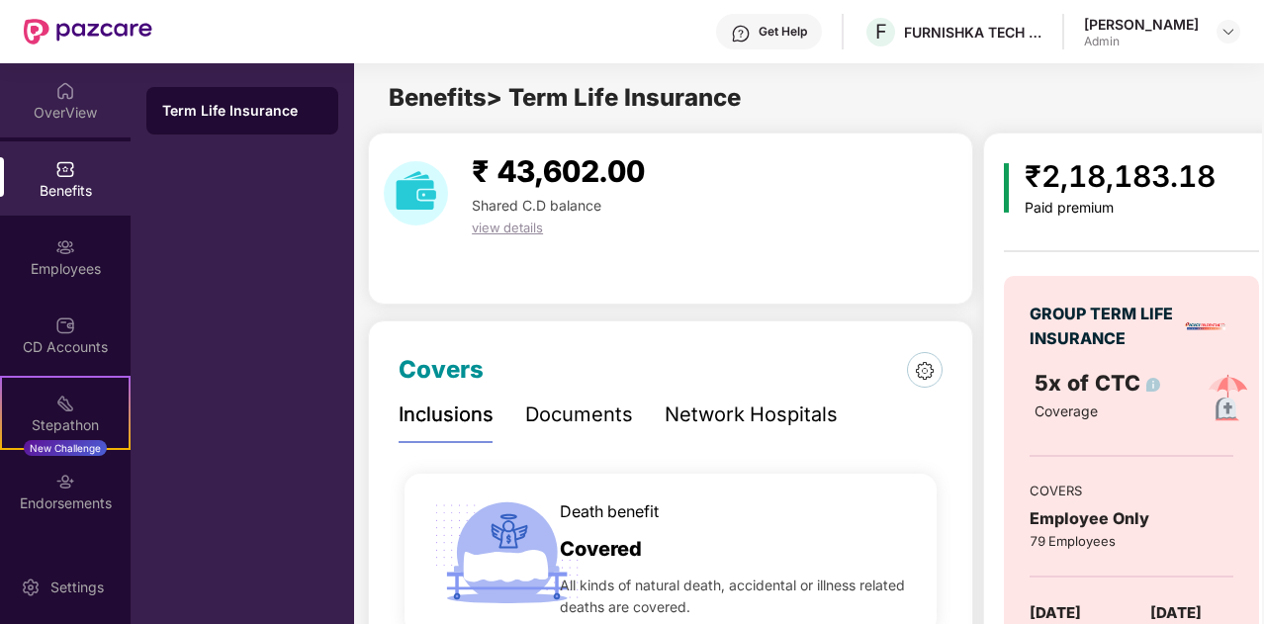
click at [55, 112] on div "OverView" at bounding box center [65, 113] width 131 height 20
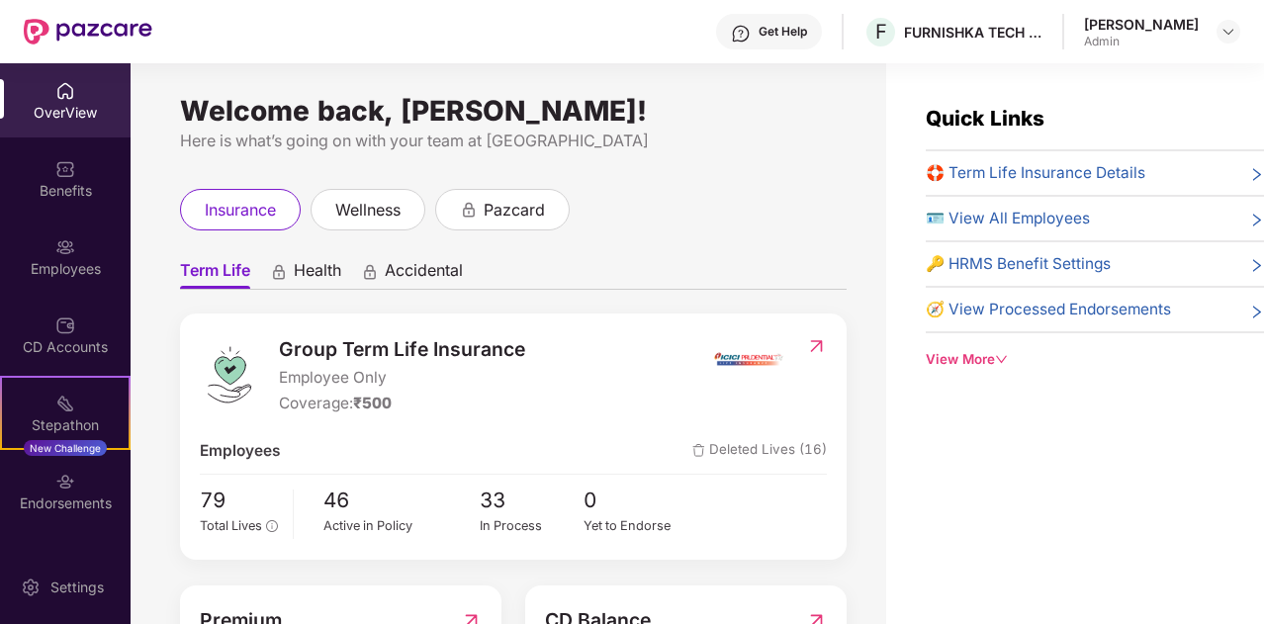
click at [305, 258] on ul "Term Life Health Accidental" at bounding box center [513, 270] width 666 height 40
click at [313, 268] on span "Health" at bounding box center [317, 274] width 47 height 29
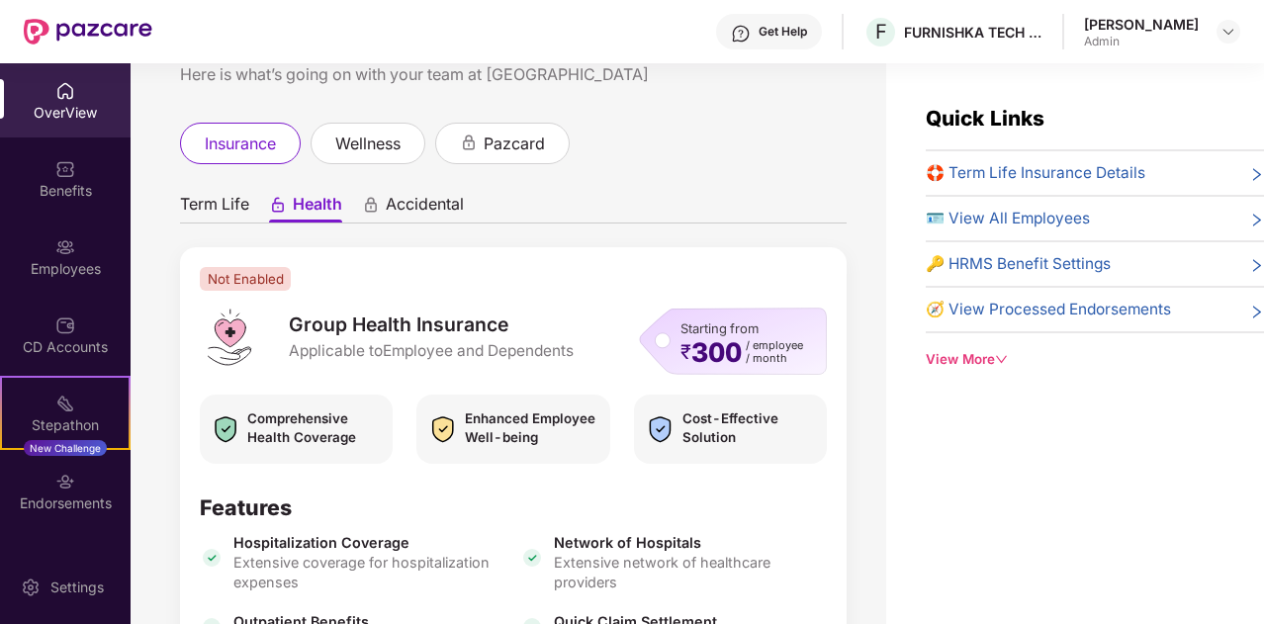
scroll to position [58, 0]
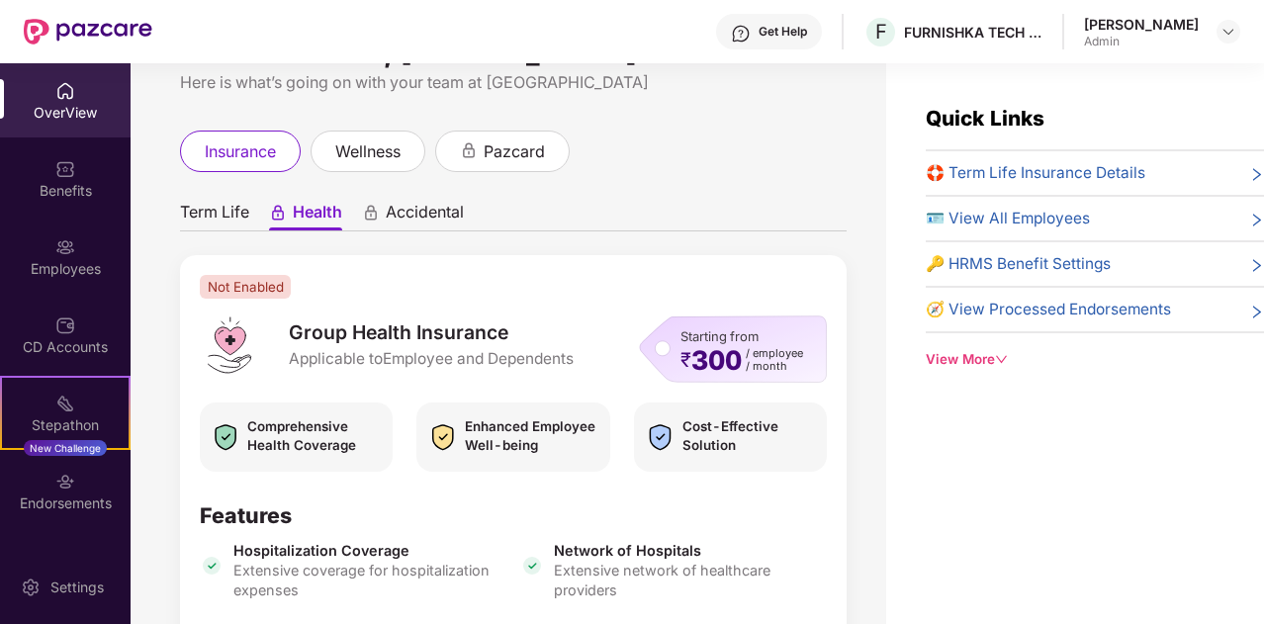
click at [218, 221] on span "Term Life" at bounding box center [214, 216] width 69 height 29
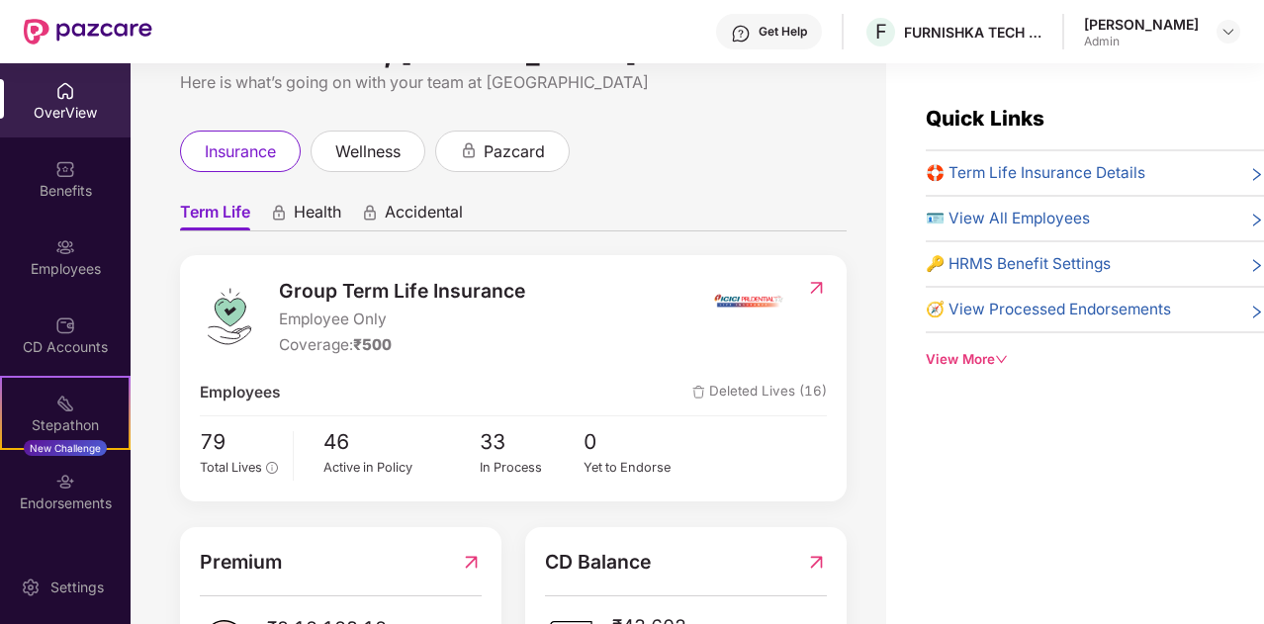
click at [388, 210] on span "Accidental" at bounding box center [424, 216] width 78 height 29
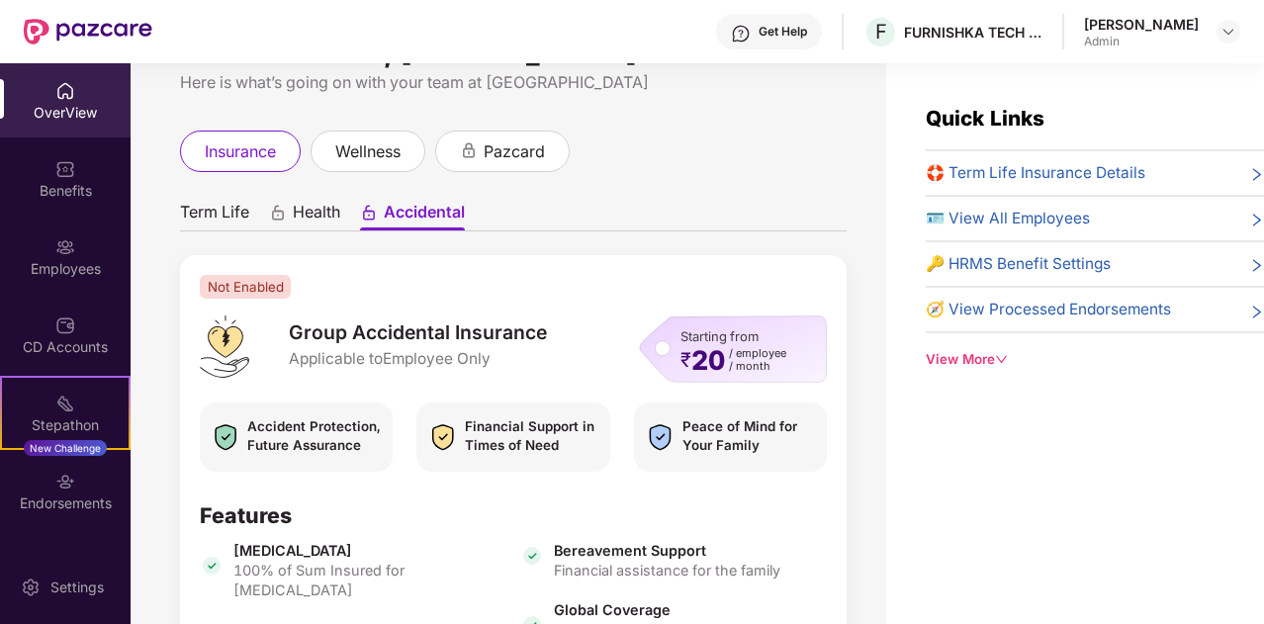
click at [310, 211] on span "Health" at bounding box center [316, 216] width 47 height 29
